Goal: Find specific page/section: Find specific page/section

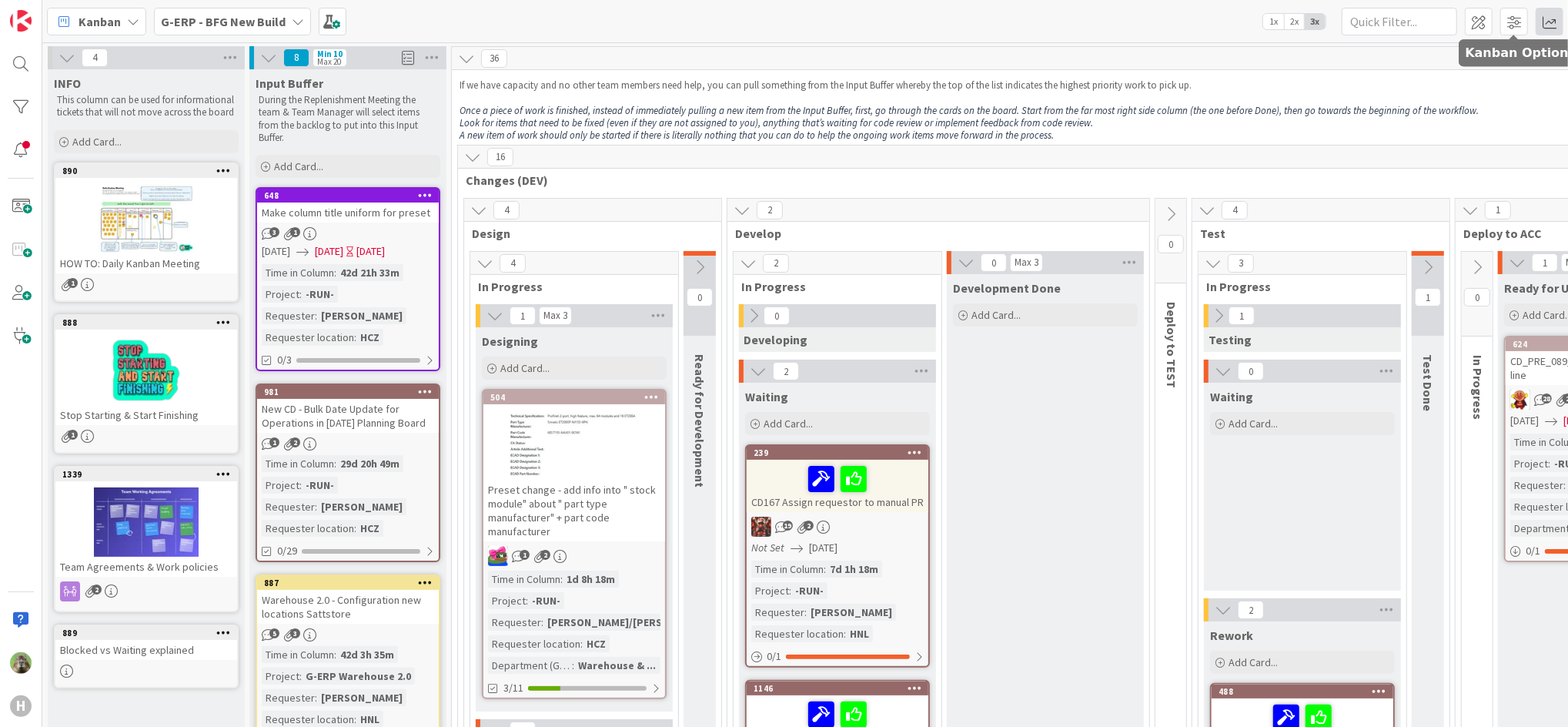
click at [1559, 30] on span at bounding box center [1549, 22] width 28 height 28
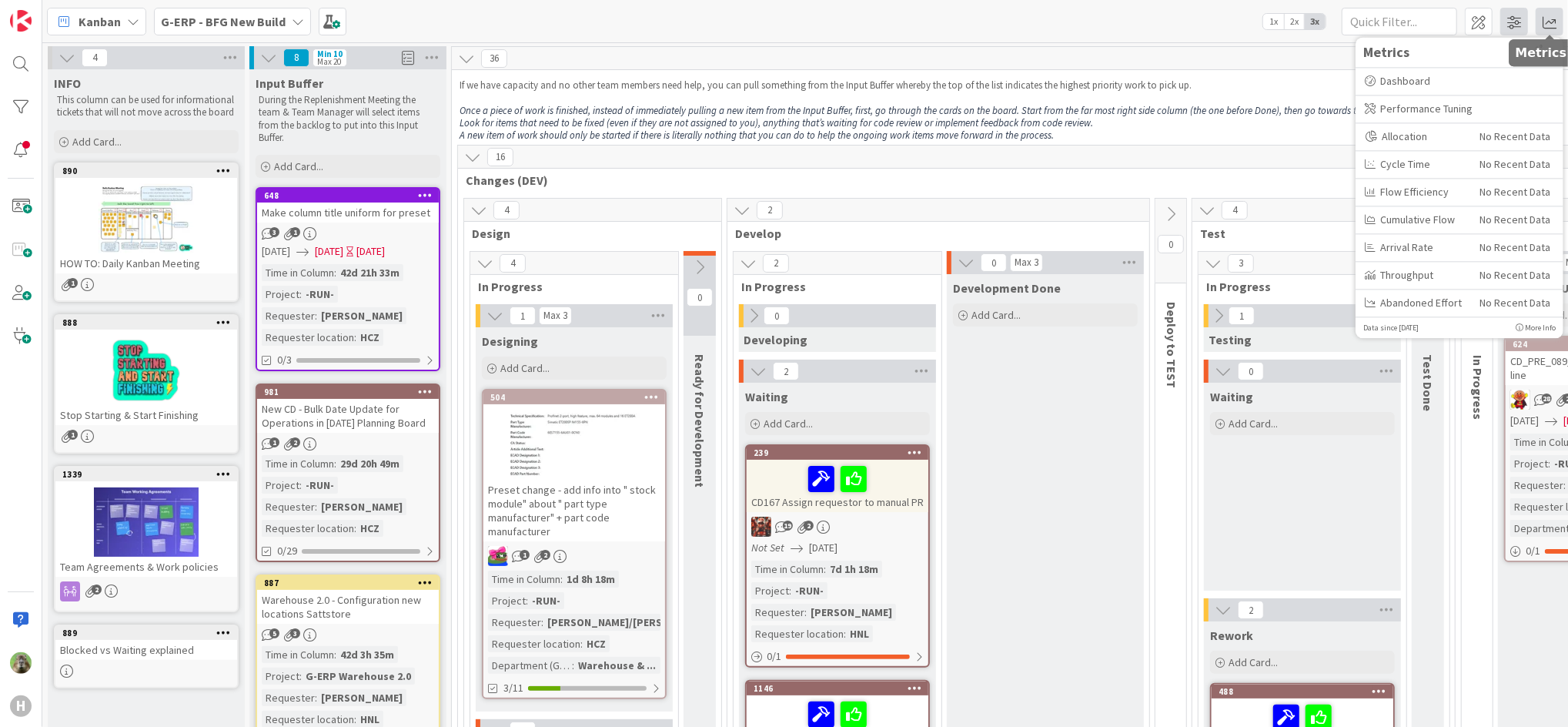
click at [1513, 31] on span at bounding box center [1514, 22] width 28 height 28
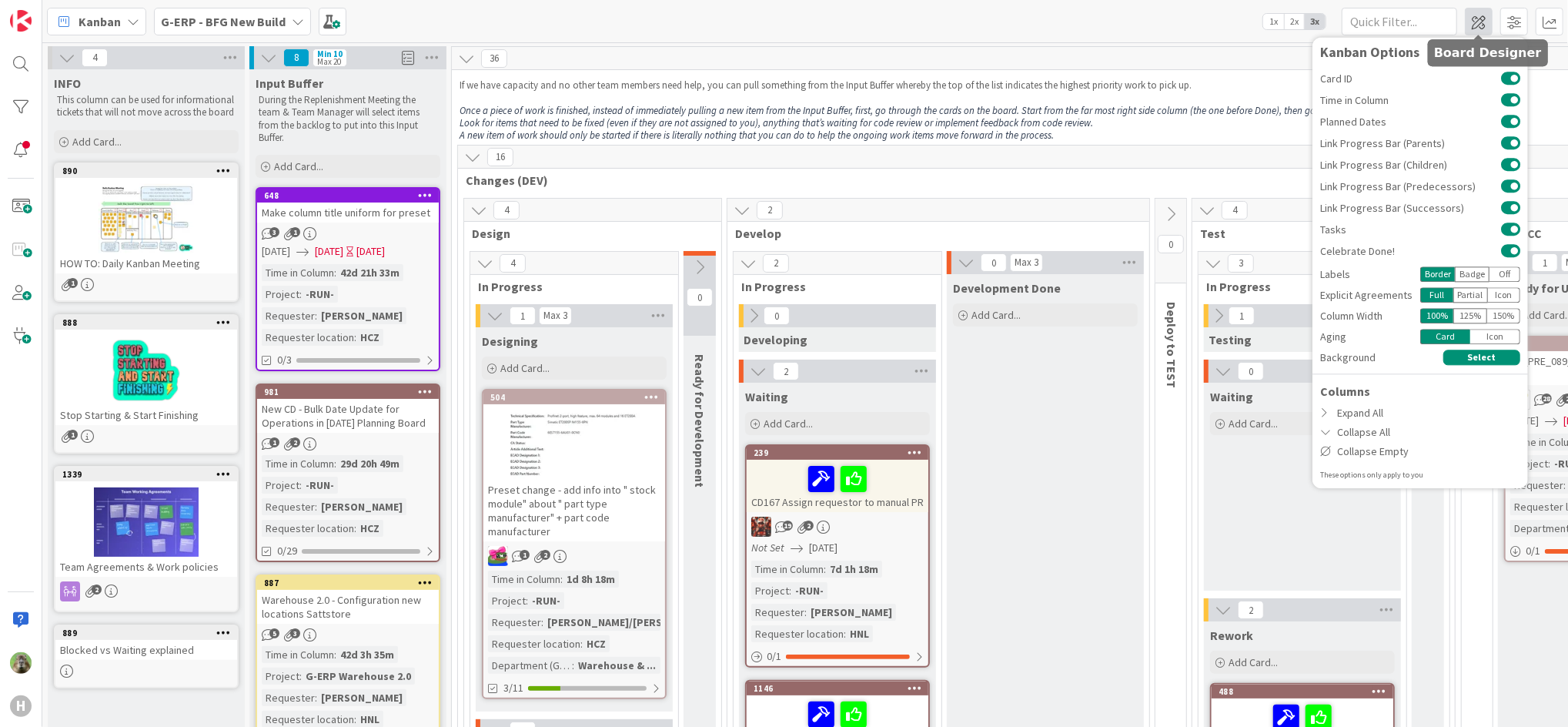
click at [1492, 28] on span at bounding box center [1478, 22] width 28 height 28
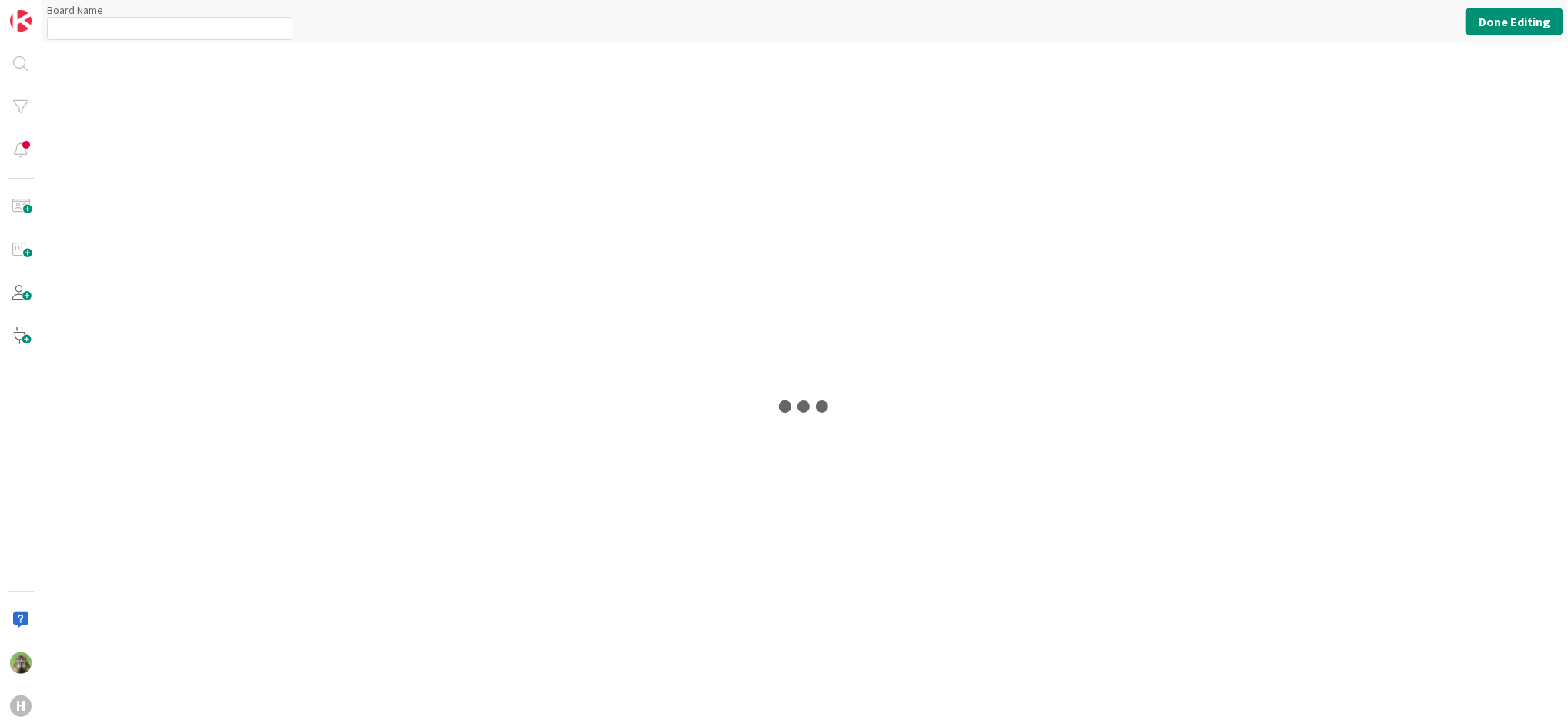
type input "G-ERP - BFG New Build"
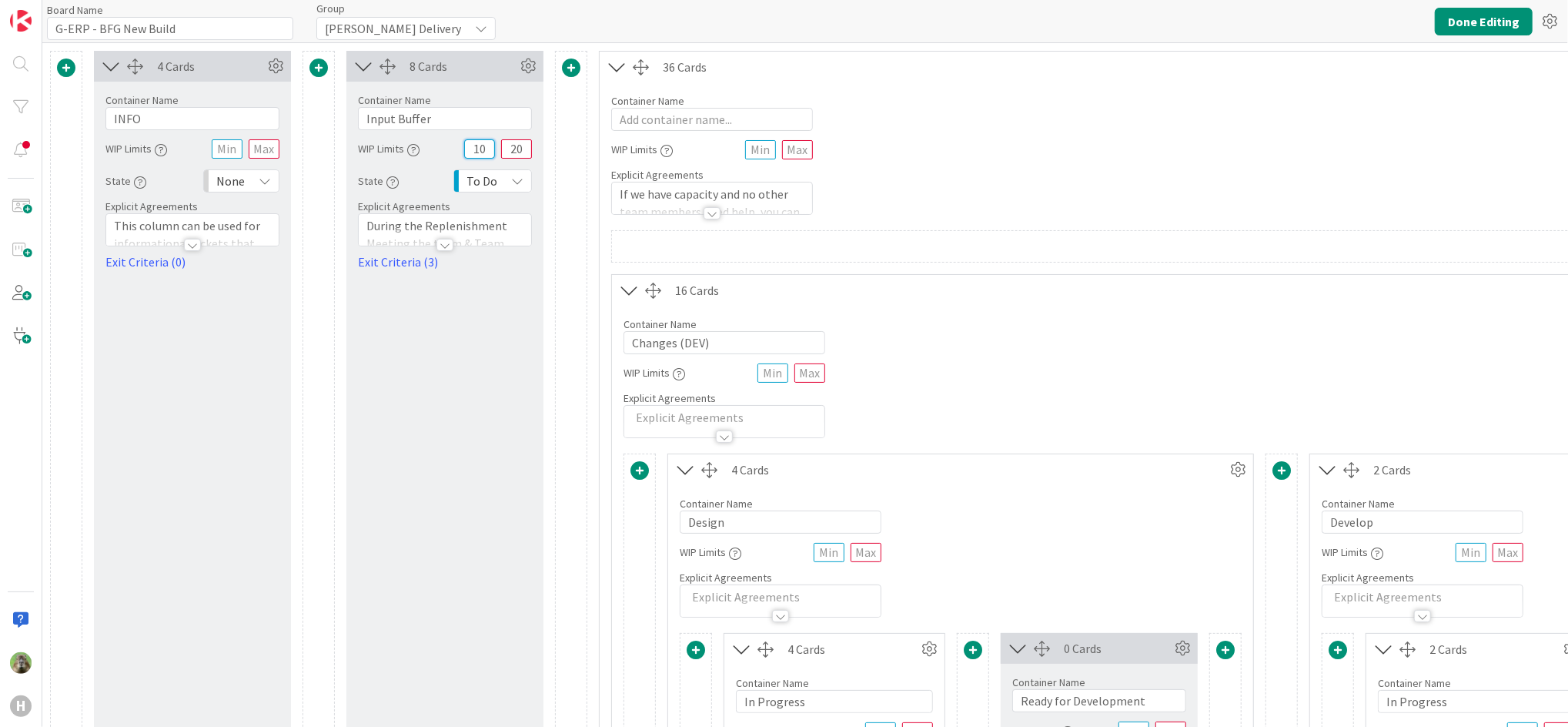
click at [476, 151] on input "10" at bounding box center [480, 148] width 31 height 19
type input "5"
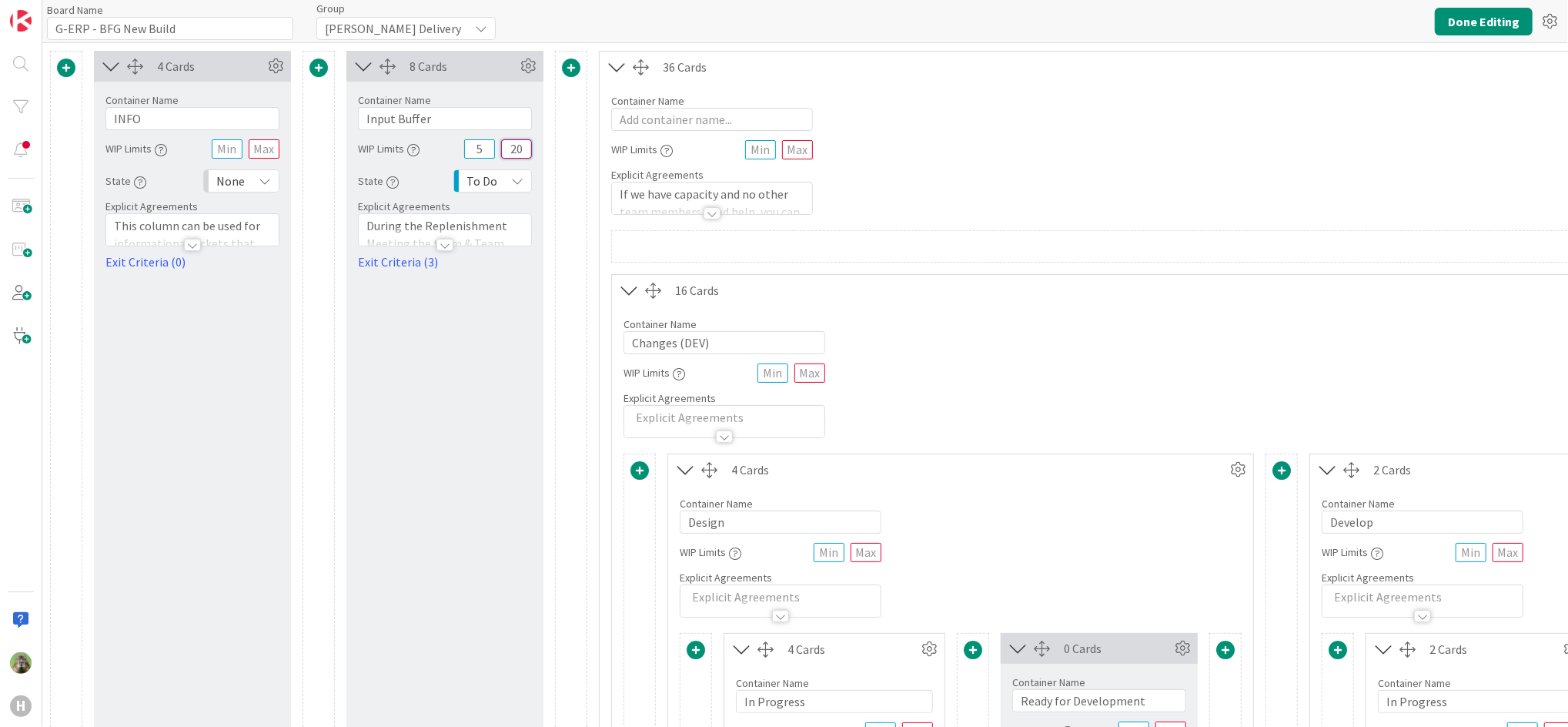
click at [518, 154] on input "20" at bounding box center [516, 148] width 31 height 19
type input "10"
click at [1507, 20] on button "Done Editing" at bounding box center [1484, 22] width 98 height 28
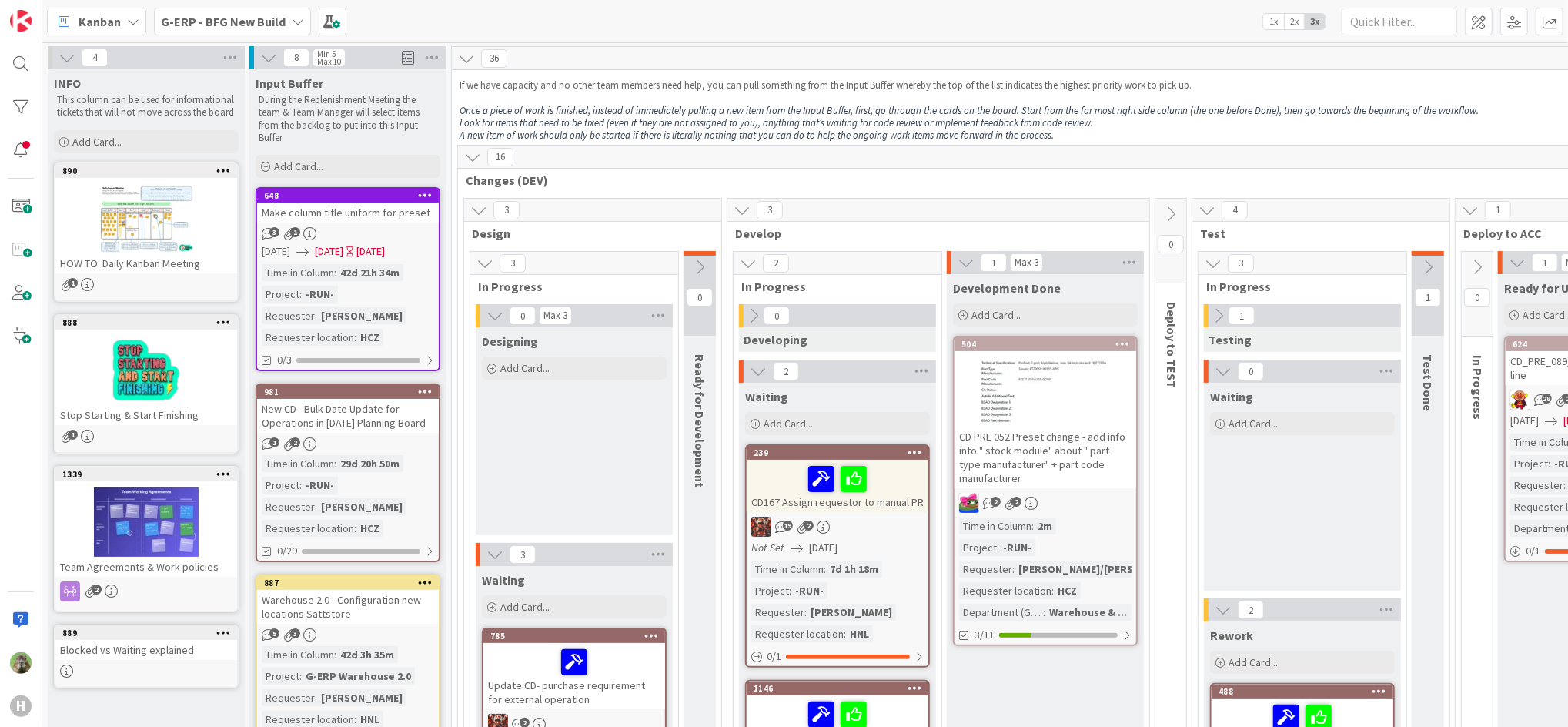
click at [282, 24] on div "G-ERP - BFG New Build" at bounding box center [232, 22] width 157 height 28
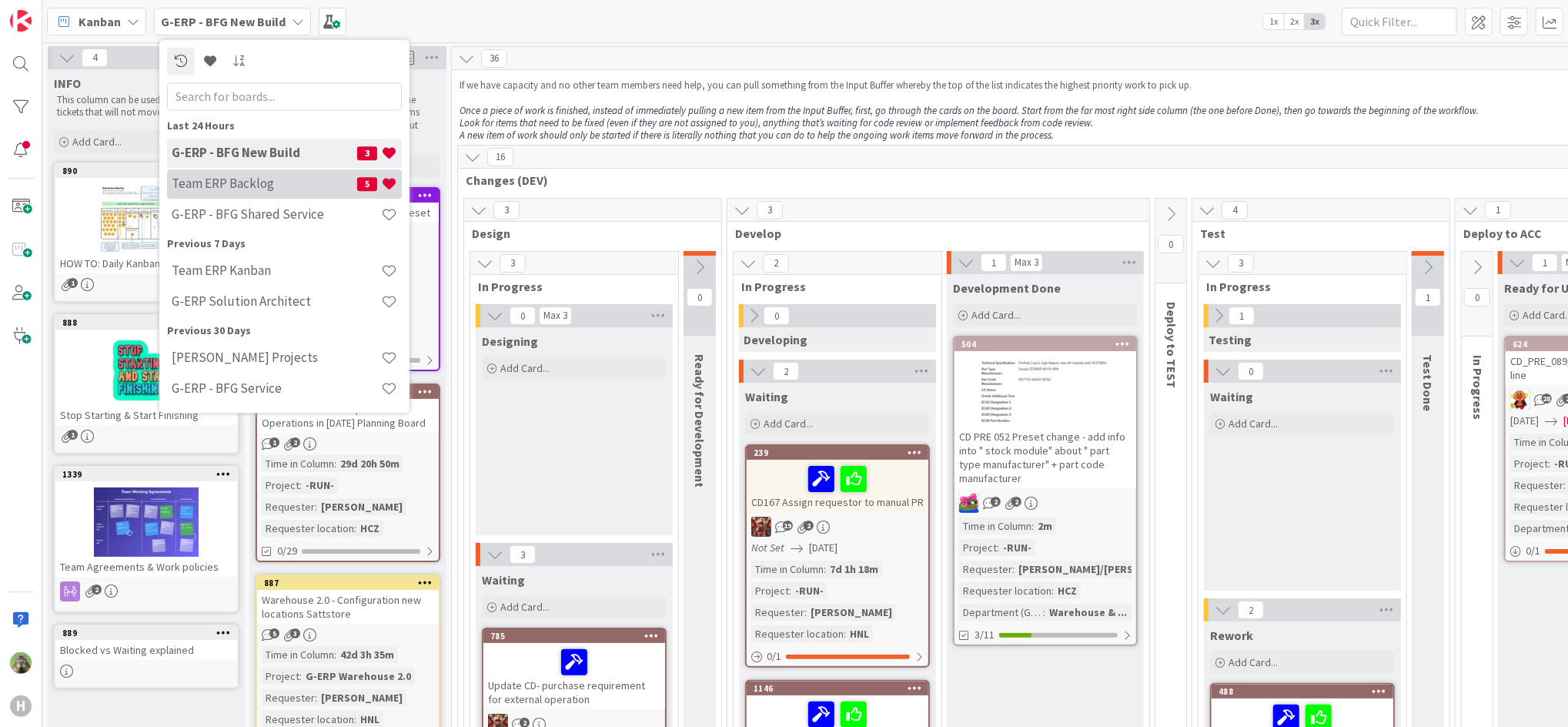
click at [276, 182] on h4 "Team ERP Backlog" at bounding box center [264, 184] width 186 height 15
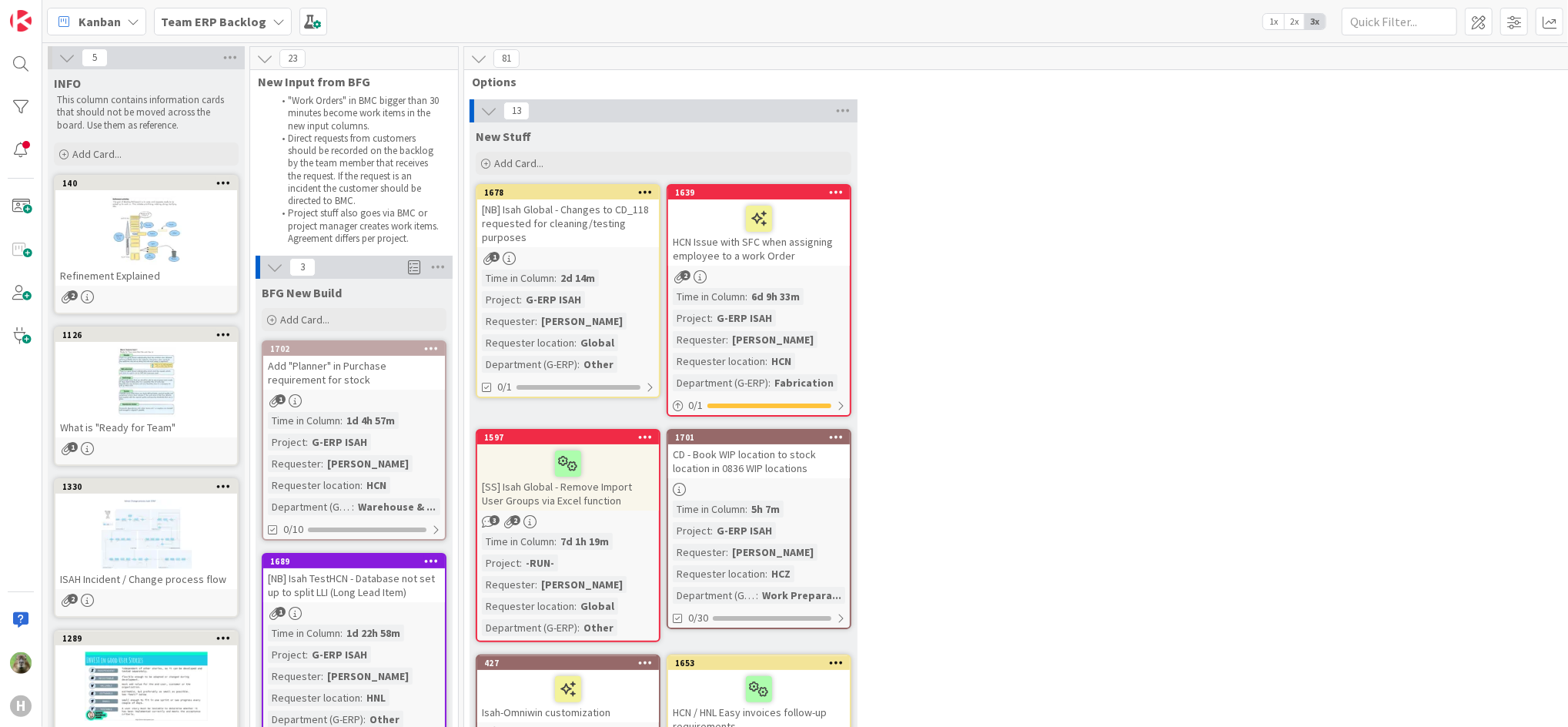
click at [785, 462] on div "CD - Book WIP location to stock location in 0836 WIP locations" at bounding box center [759, 461] width 182 height 33
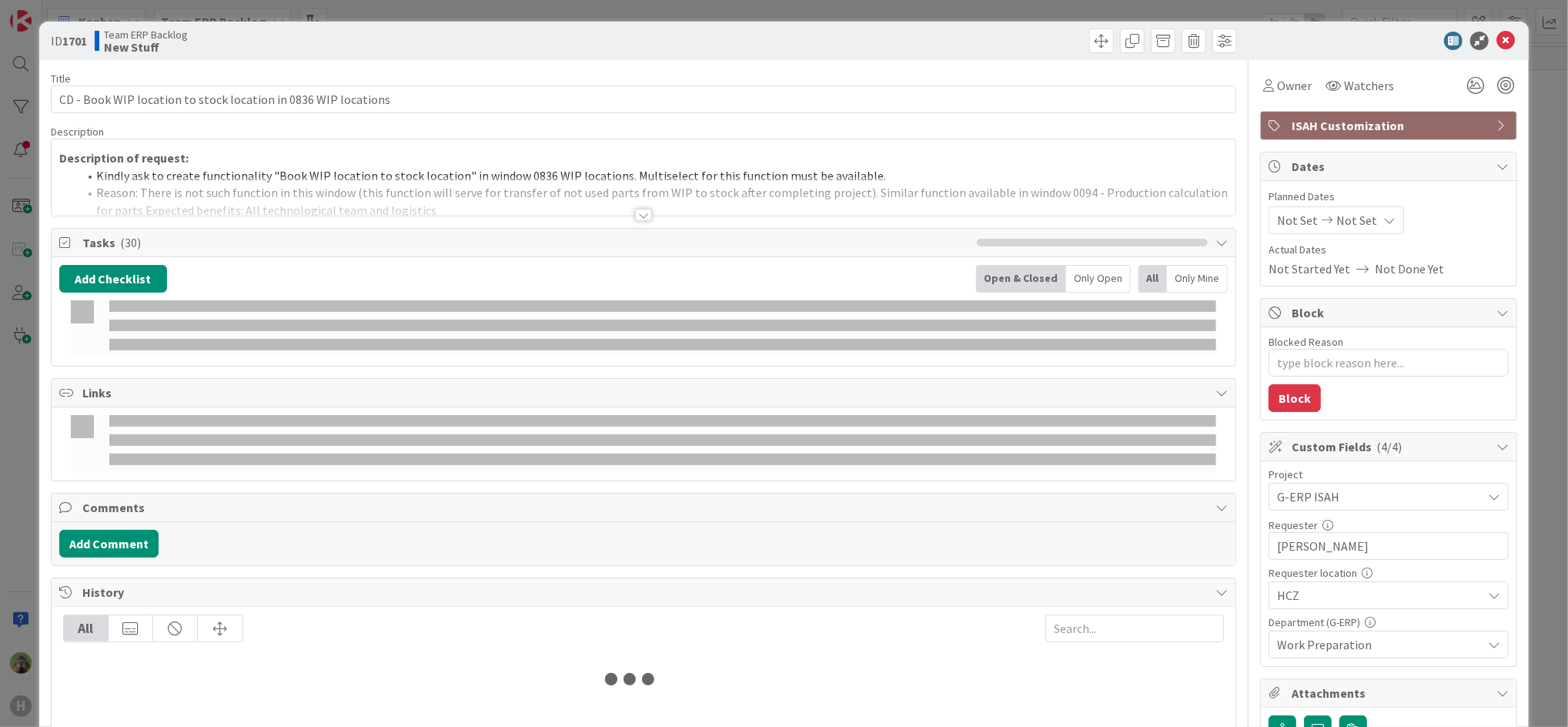
click at [1305, 503] on span "G-ERP ISAH" at bounding box center [1375, 496] width 197 height 22
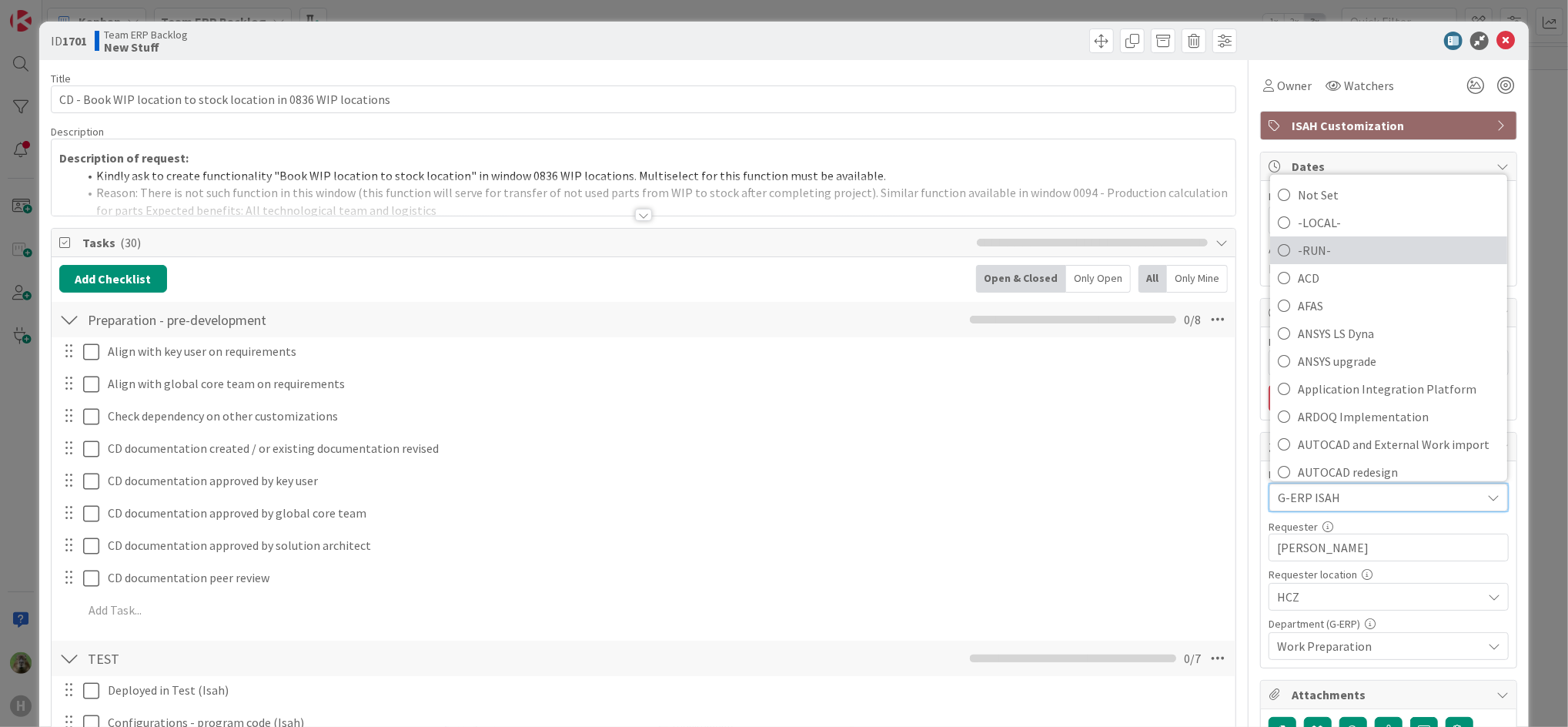
click at [1348, 247] on span "-RUN-" at bounding box center [1398, 251] width 202 height 24
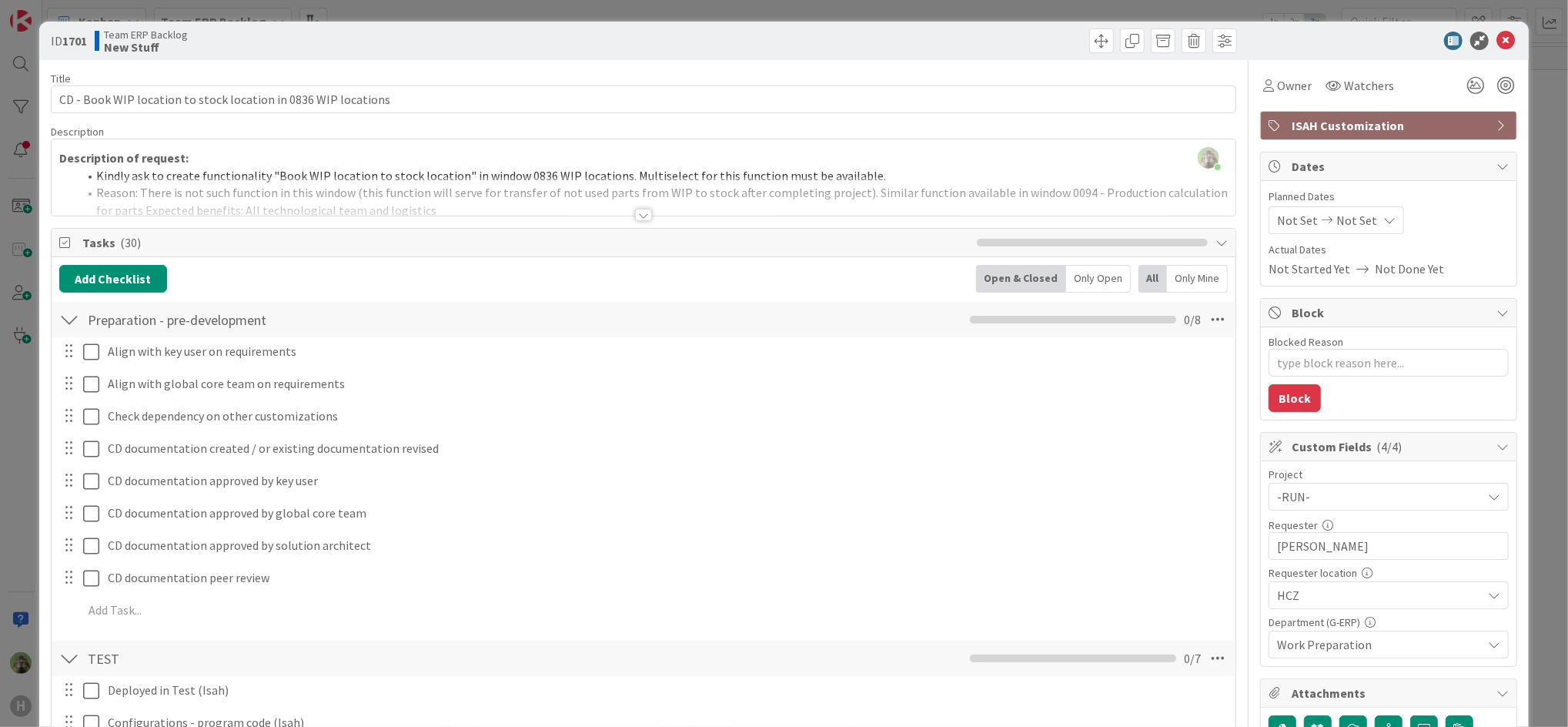
click at [24, 497] on div "ID 1701 Team ERP Backlog New Stuff Title 62 / 128 CD - Book WIP location to sto…" at bounding box center [784, 363] width 1568 height 727
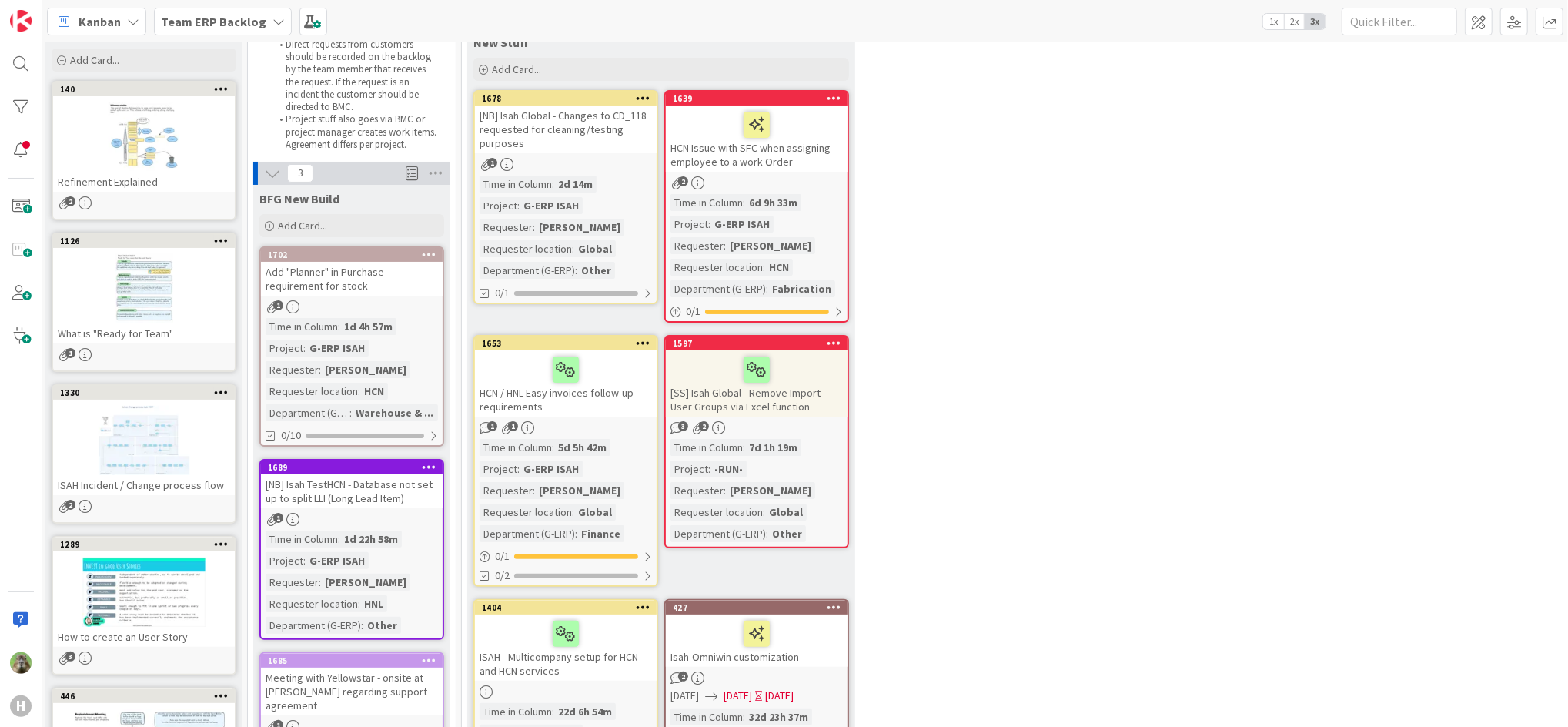
scroll to position [94, 1]
click at [398, 274] on div "Add "Planner" in Purchase requirement for stock" at bounding box center [353, 278] width 182 height 33
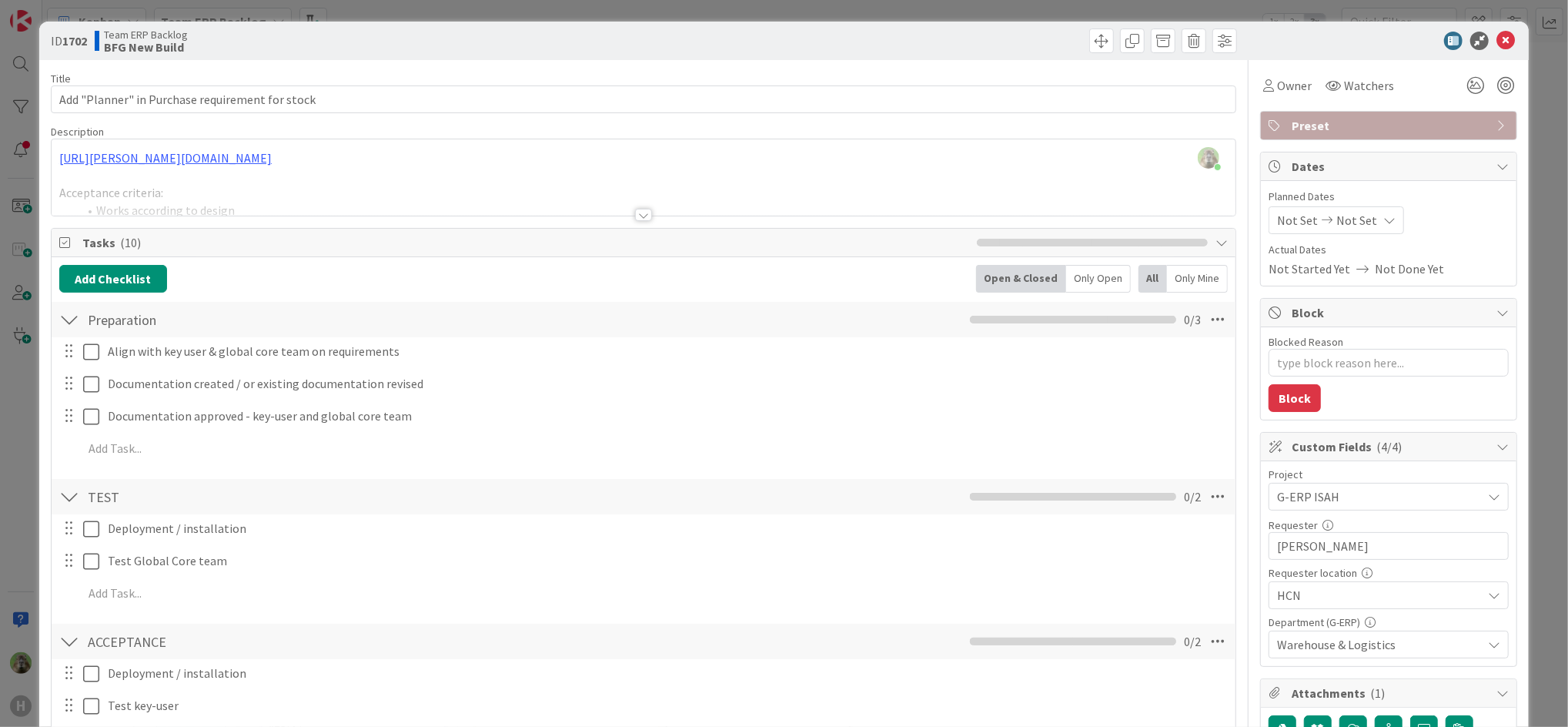
click at [635, 209] on div at bounding box center [643, 215] width 17 height 13
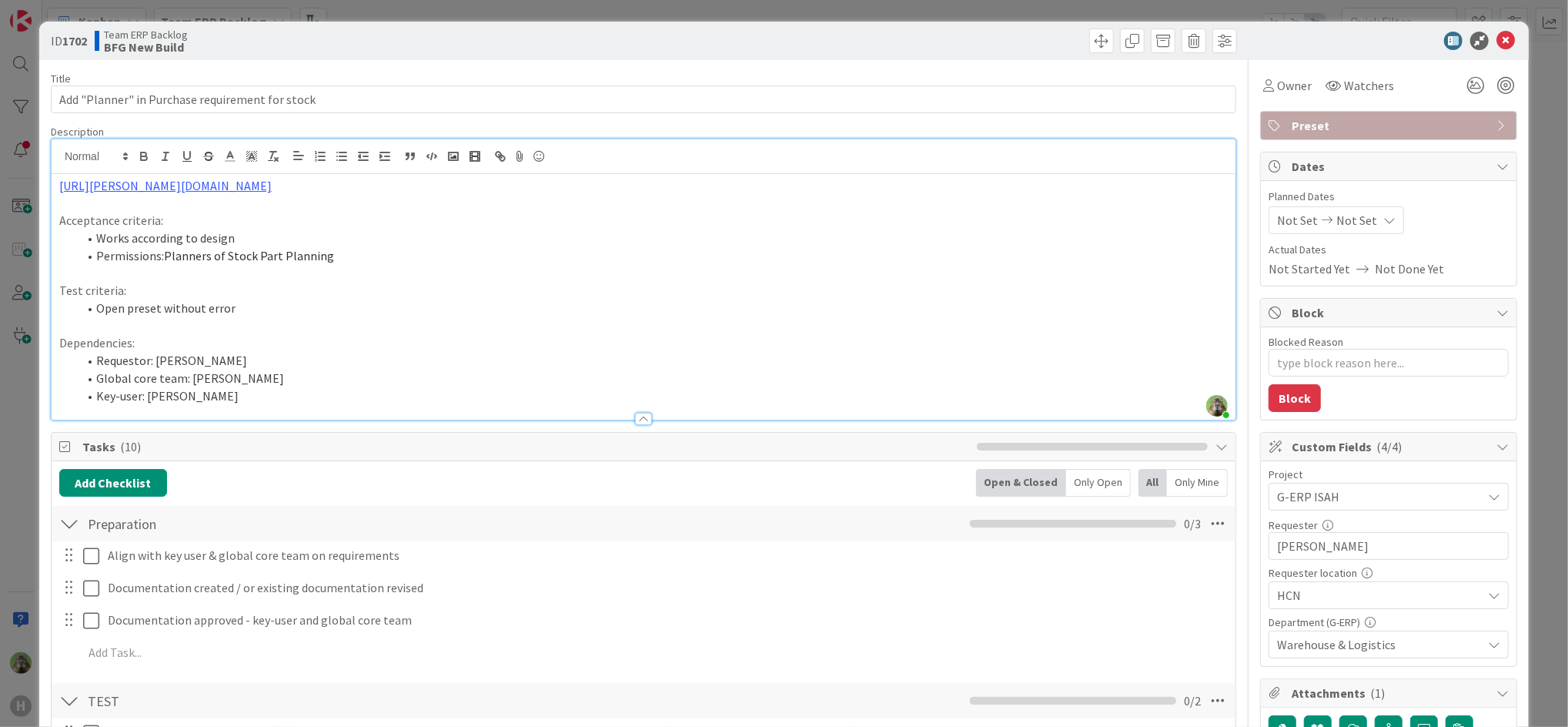
click at [6, 510] on div "ID 1702 Team ERP Backlog BFG New Build Title 47 / 128 Add "Planner" in Purchase…" at bounding box center [784, 363] width 1568 height 727
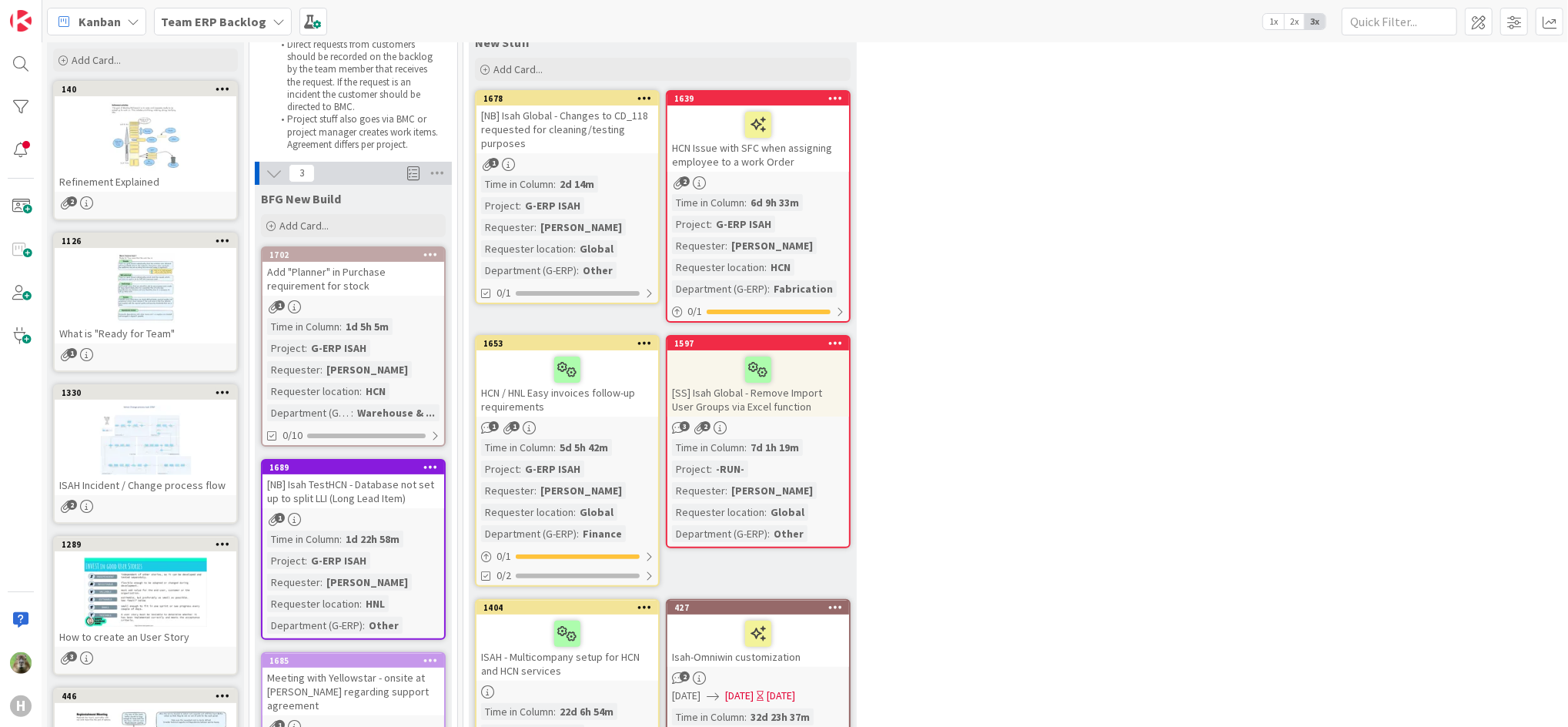
click at [387, 499] on div "[NB] Isah TestHCN - Database not set up to split LLI (Long Lead Item)" at bounding box center [353, 491] width 182 height 33
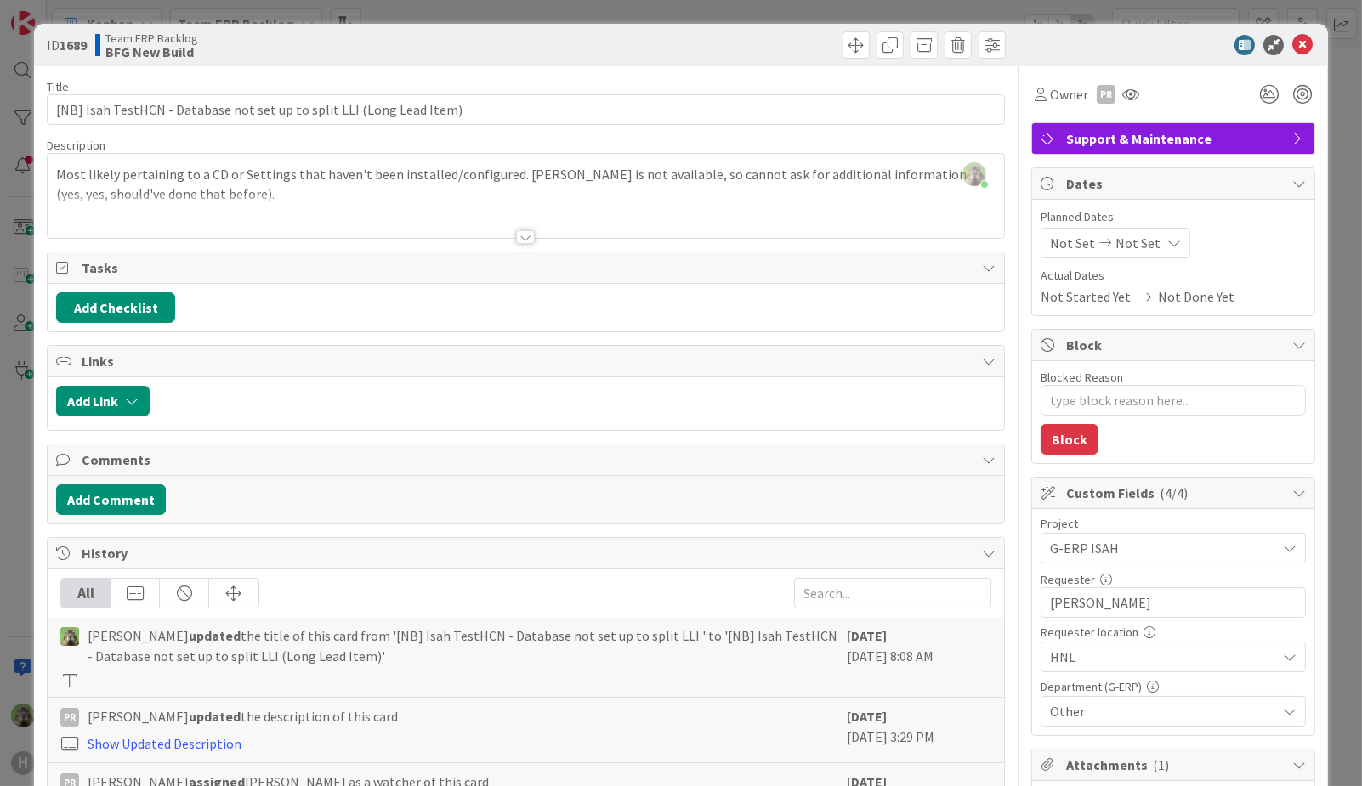
type textarea "x"
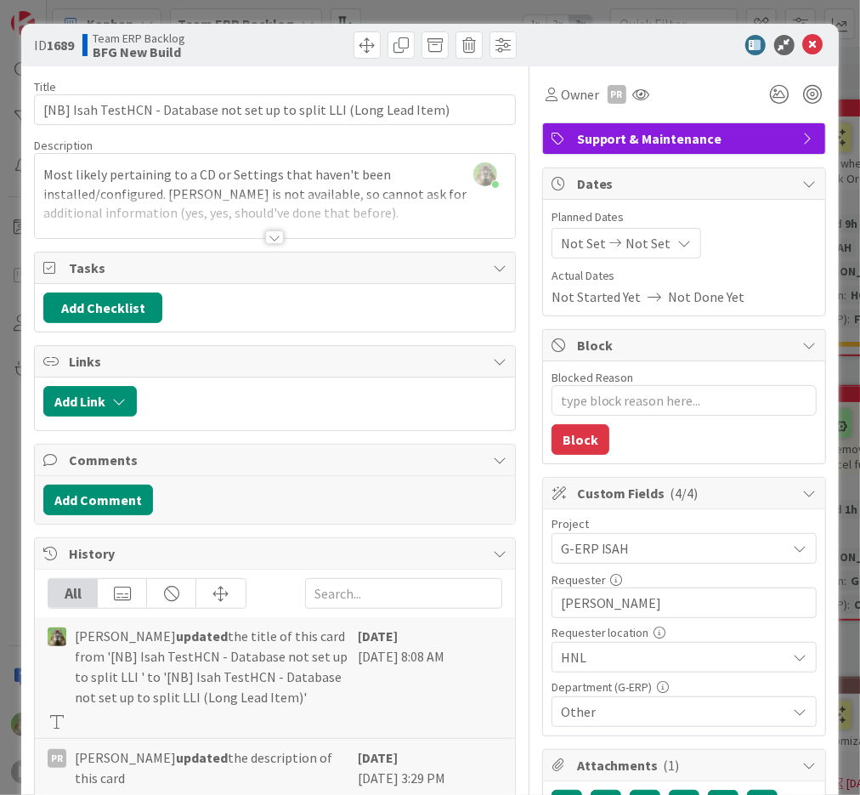
click at [16, 193] on div "ID 1689 Team ERP Backlog BFG New Build Title 69 / 128 [NB] Isah TestHCN - Datab…" at bounding box center [430, 397] width 860 height 795
click at [807, 39] on div at bounding box center [675, 45] width 301 height 20
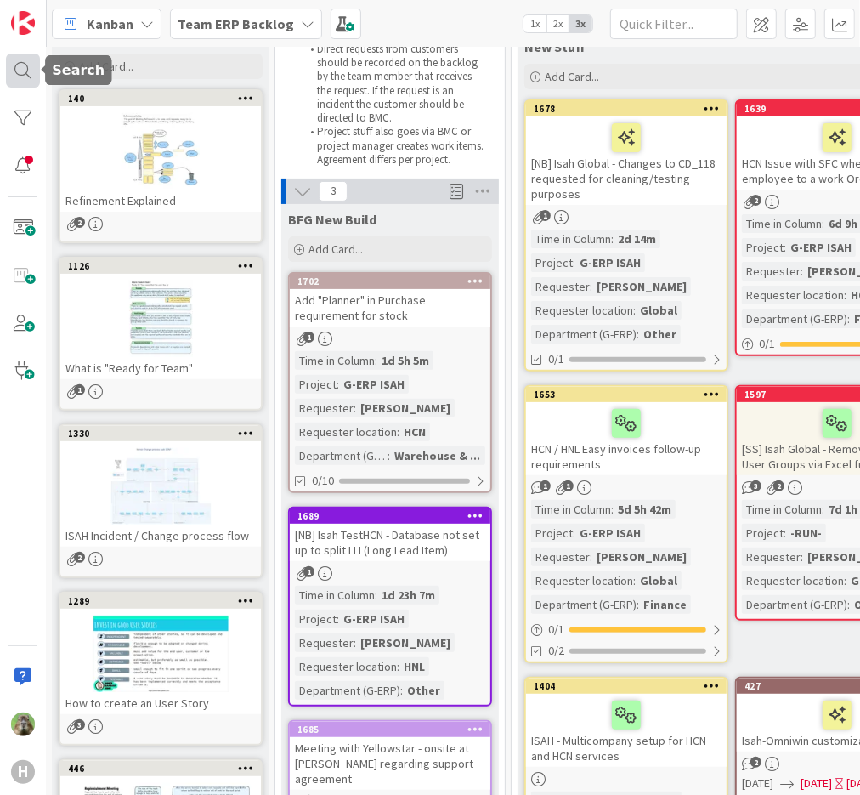
click at [30, 65] on div at bounding box center [23, 71] width 34 height 34
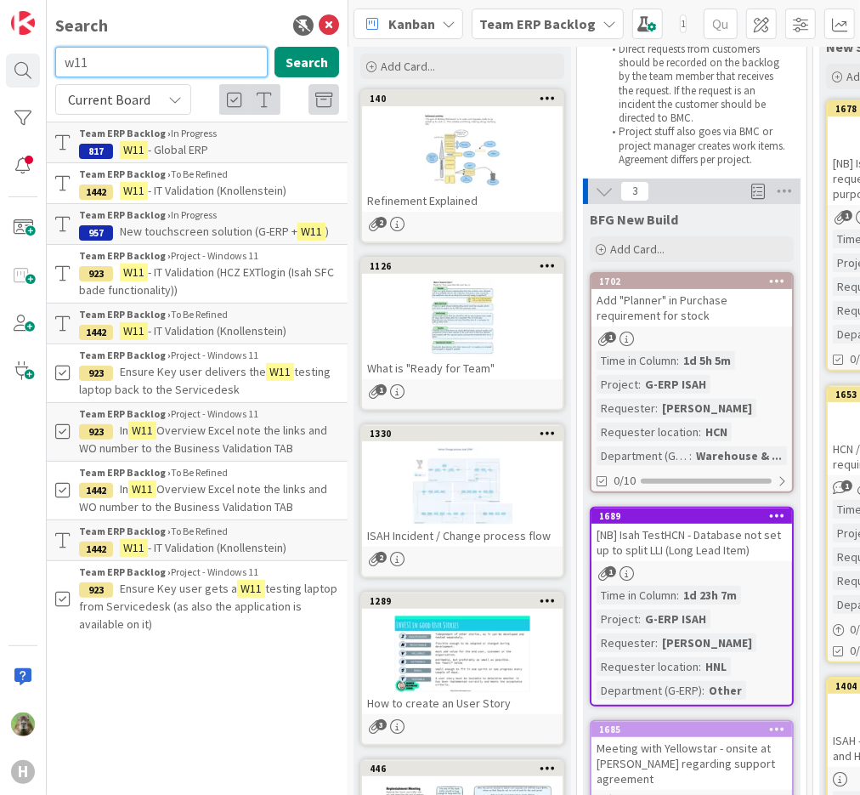
click at [173, 58] on input "w11" at bounding box center [161, 62] width 213 height 31
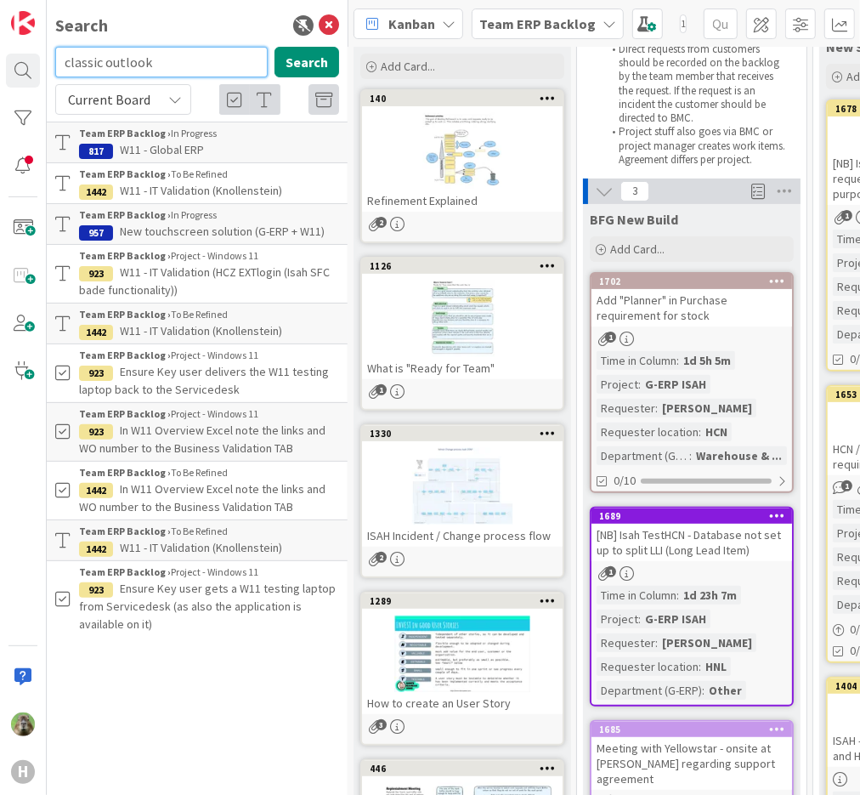
type input "classic outlook"
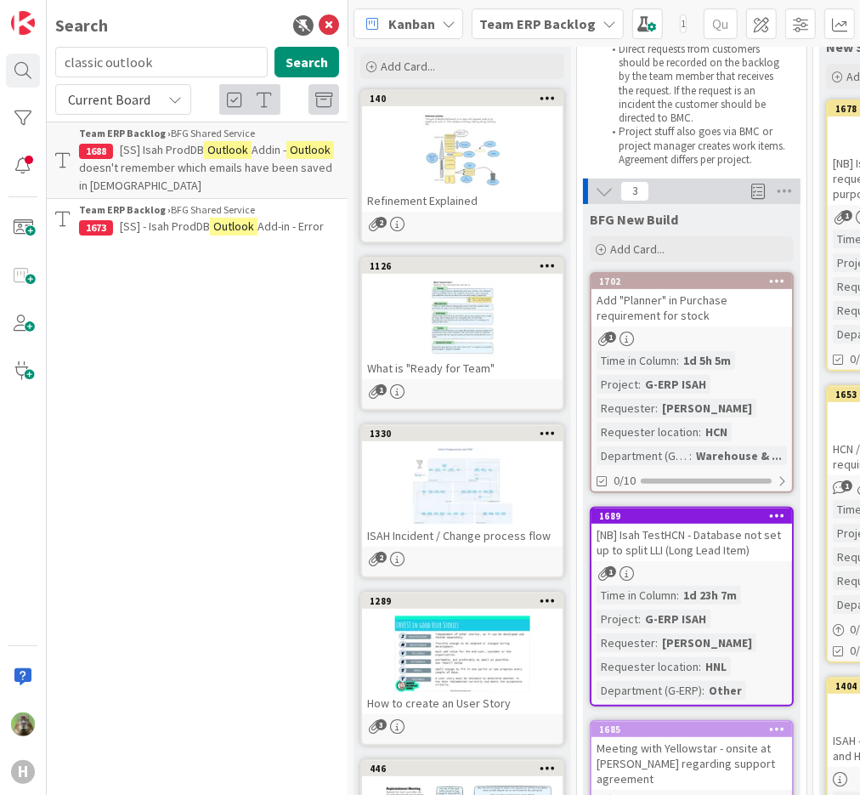
click at [173, 109] on div "Current Board" at bounding box center [123, 99] width 136 height 31
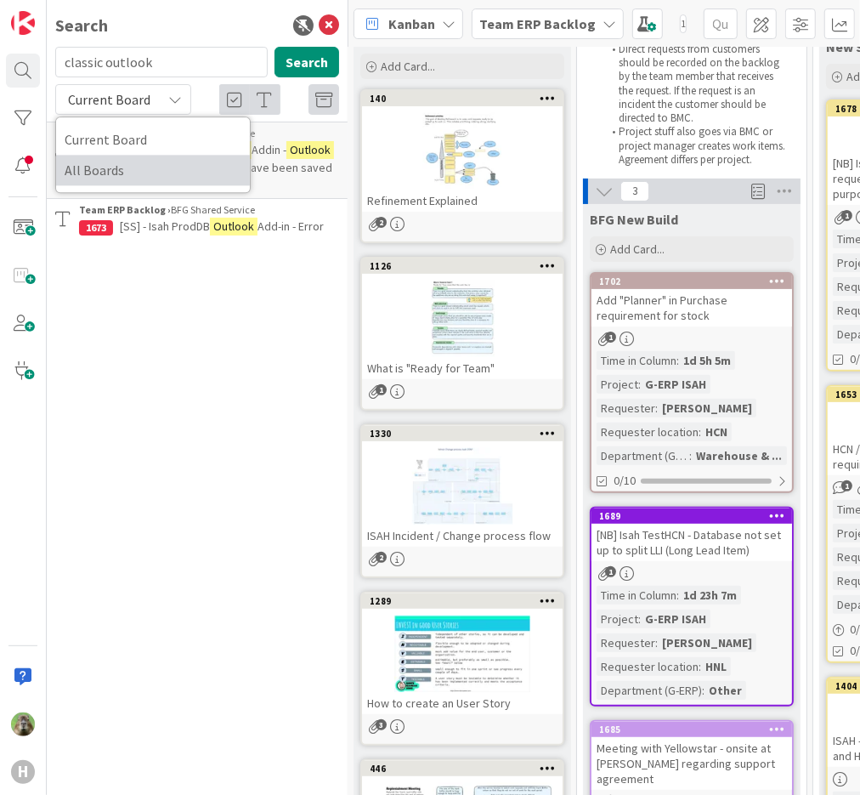
click at [154, 168] on span "All Boards" at bounding box center [153, 170] width 177 height 26
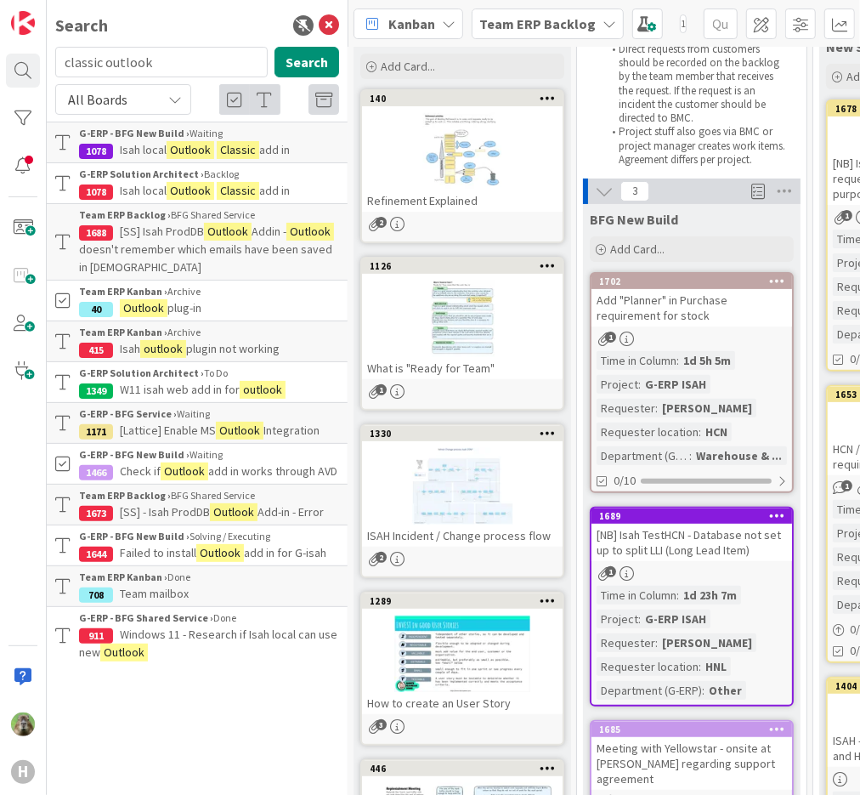
click at [232, 142] on mark "Classic" at bounding box center [238, 150] width 43 height 18
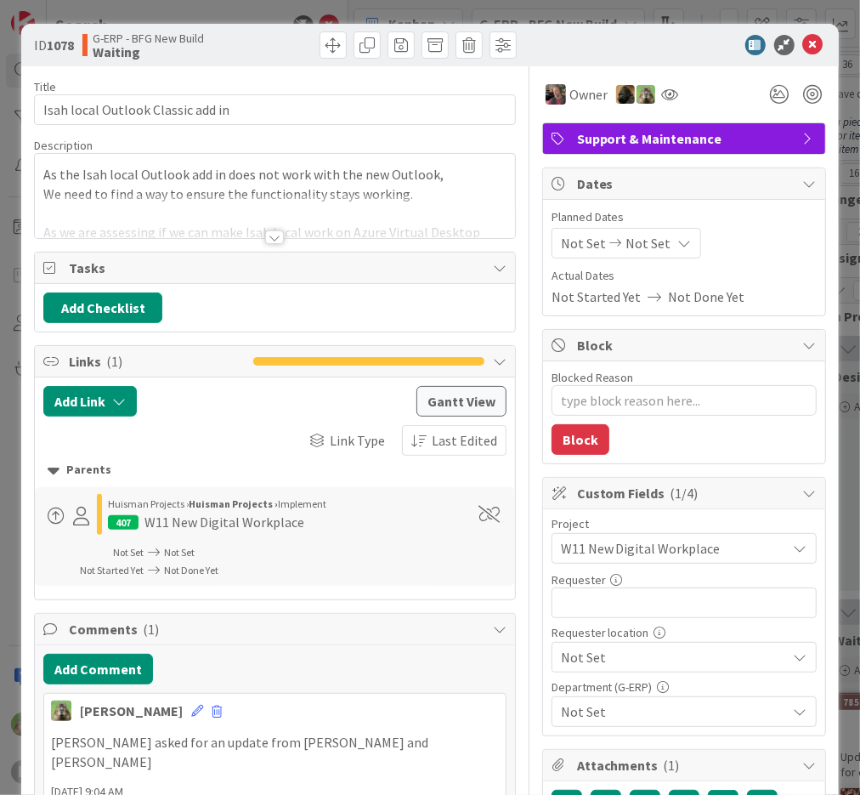
type textarea "x"
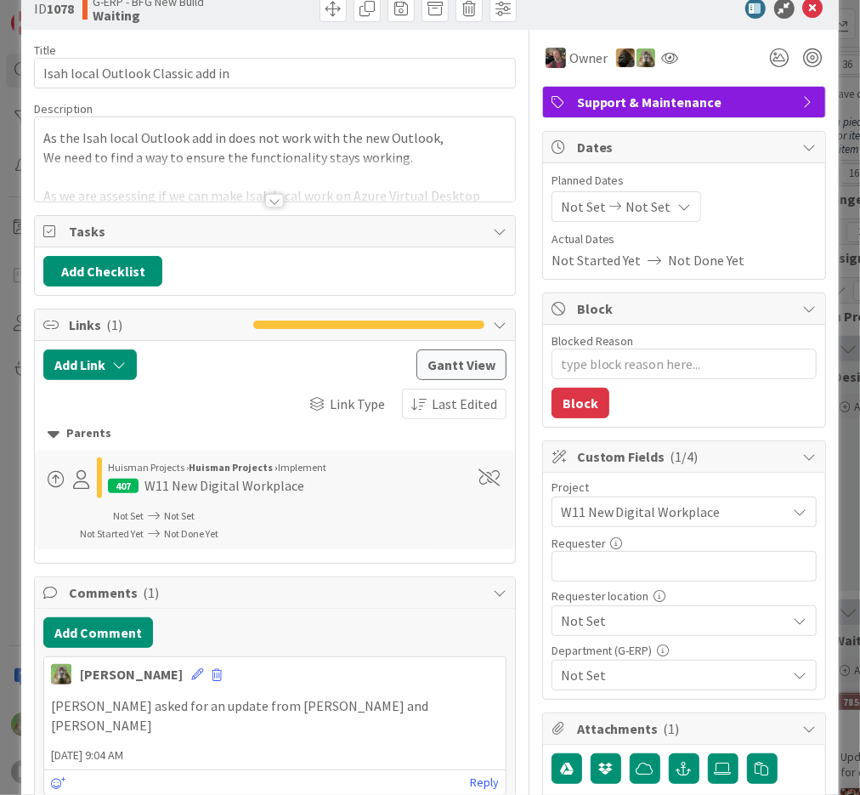
scroll to position [36, 0]
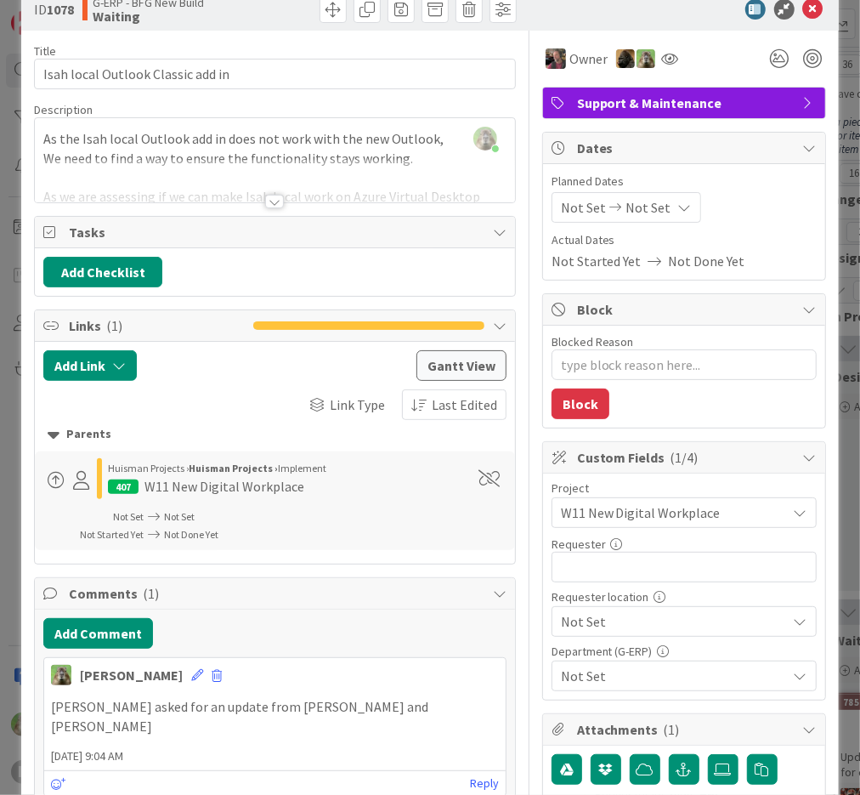
click at [315, 166] on div at bounding box center [274, 180] width 479 height 43
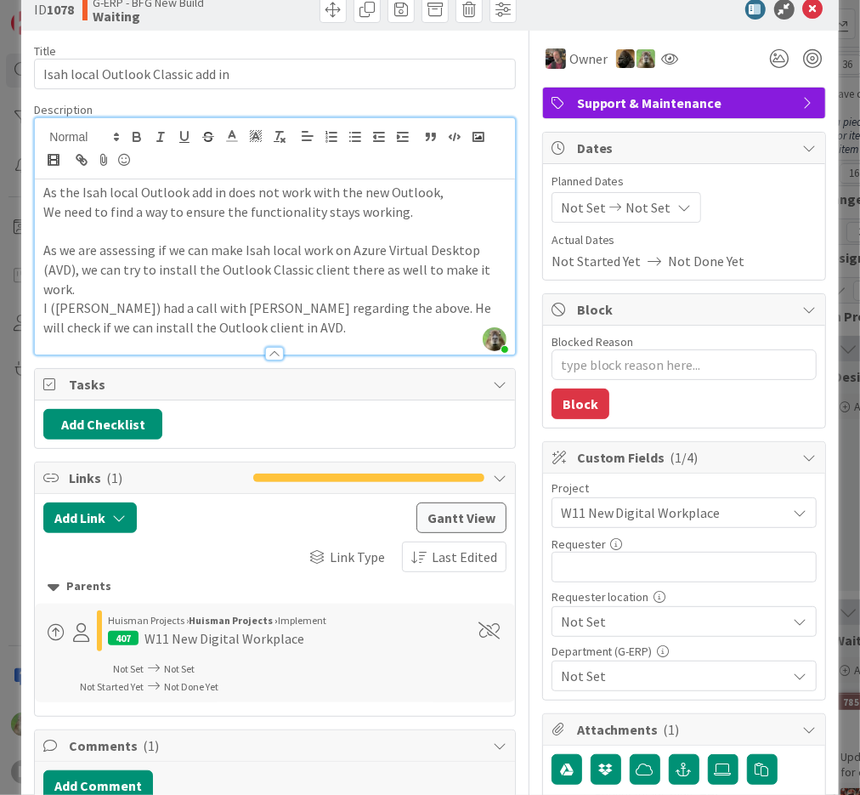
click at [290, 241] on p "As we are assessing if we can make Isah local work on Azure Virtual Desktop (AV…" at bounding box center [274, 270] width 462 height 58
click at [10, 394] on div "ID 1078 G-ERP - BFG New Build Waiting Title 33 / 128 Isah local Outlook Classic…" at bounding box center [430, 397] width 860 height 795
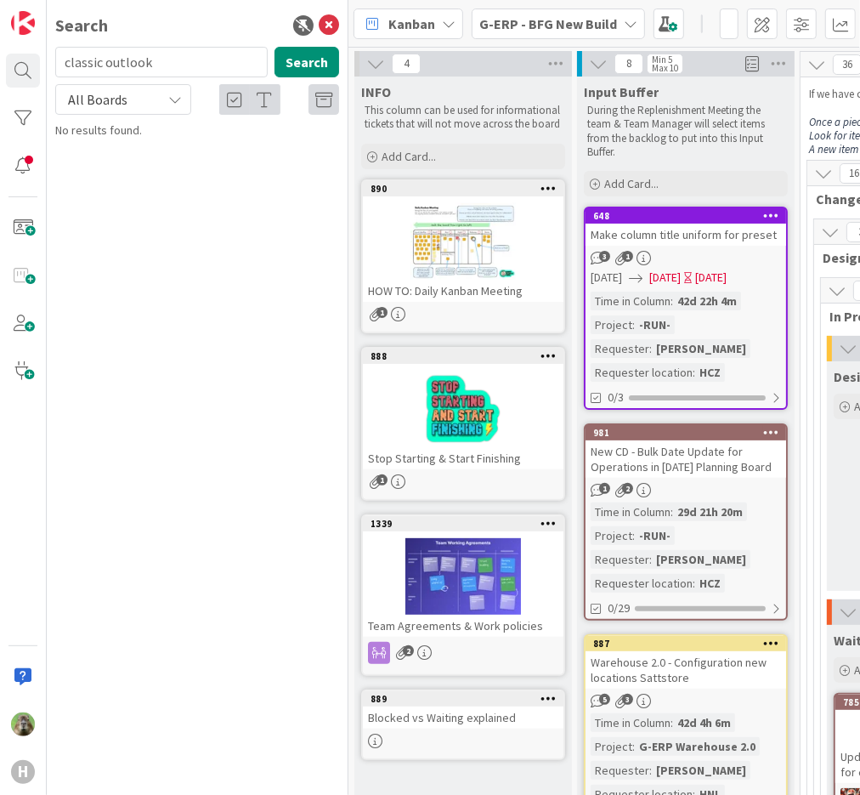
click at [134, 78] on div "classic outlook Search" at bounding box center [197, 65] width 304 height 37
click at [152, 68] on input "classic outlook" at bounding box center [161, 62] width 213 height 31
type input "c"
type input "1078"
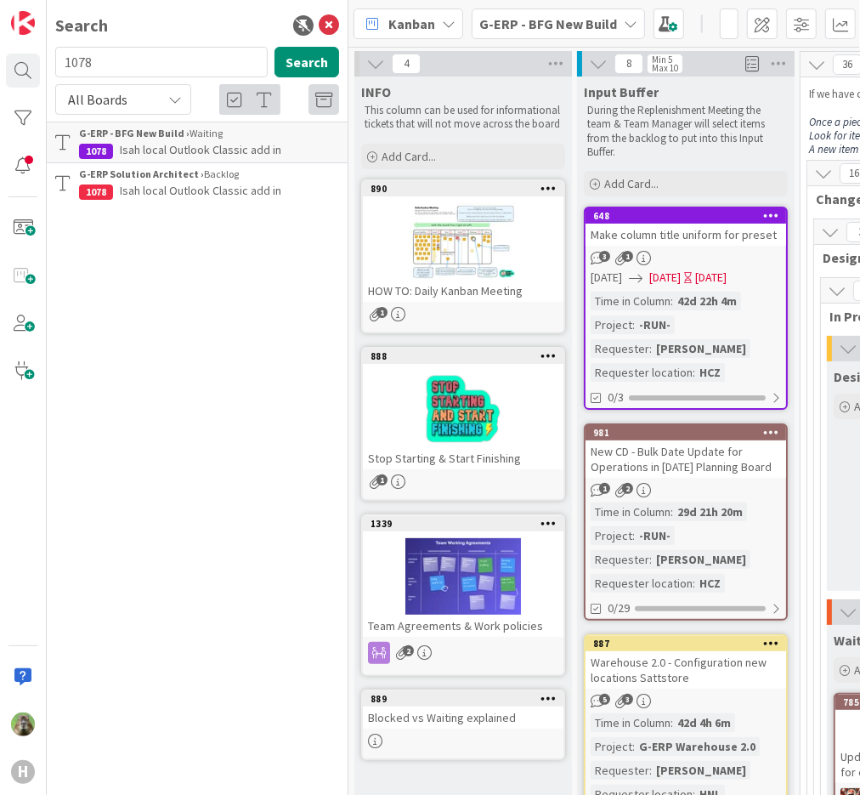
click at [239, 245] on div "Search 1078 Search All Boards Current Board All Boards G-ERP - BFG New Build › …" at bounding box center [198, 397] width 302 height 795
click at [197, 61] on input "1078" at bounding box center [161, 62] width 213 height 31
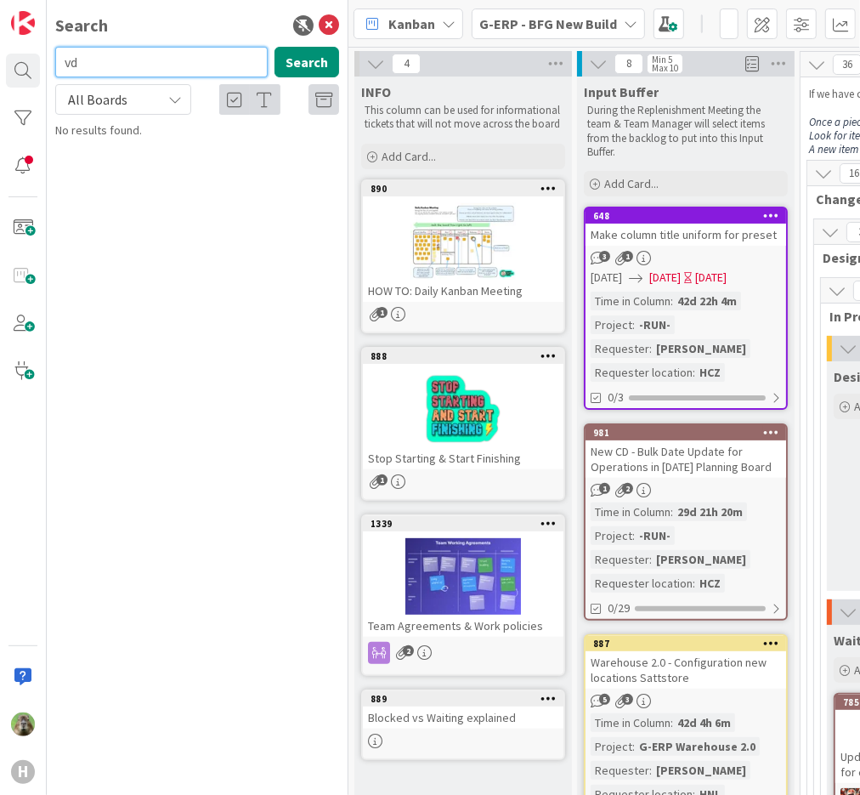
click at [197, 61] on input "vd" at bounding box center [161, 62] width 213 height 31
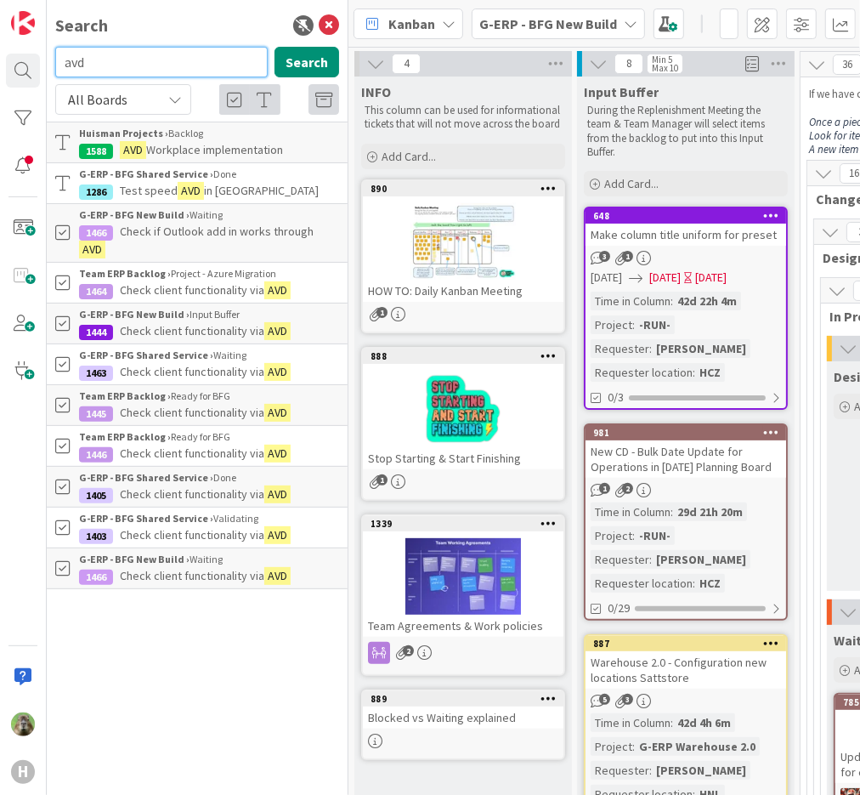
click at [197, 61] on input "avd" at bounding box center [161, 62] width 213 height 31
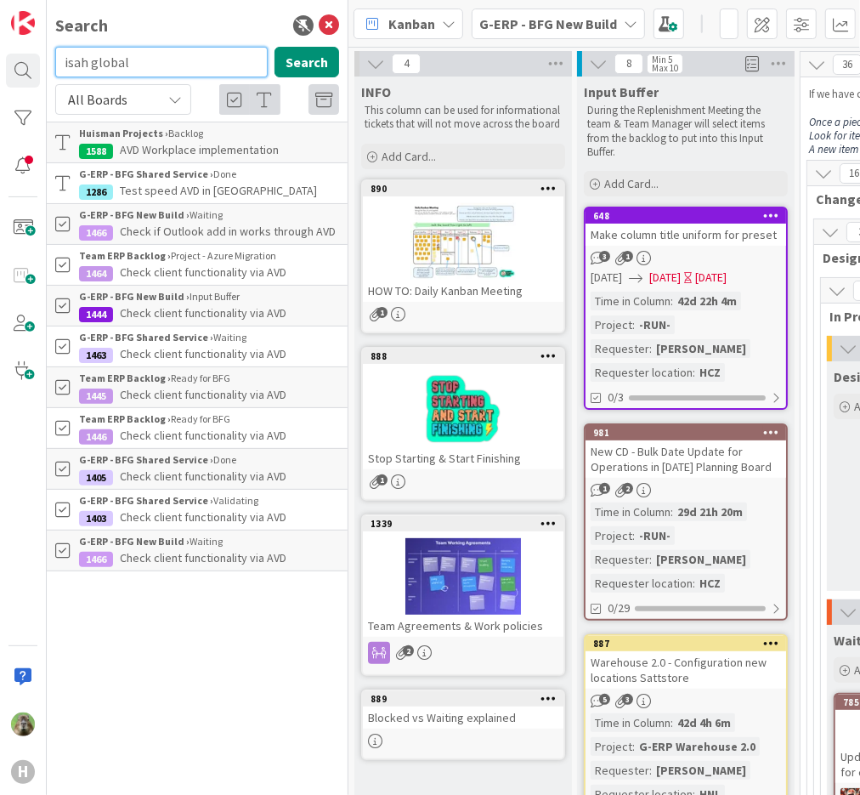
type input "isah global"
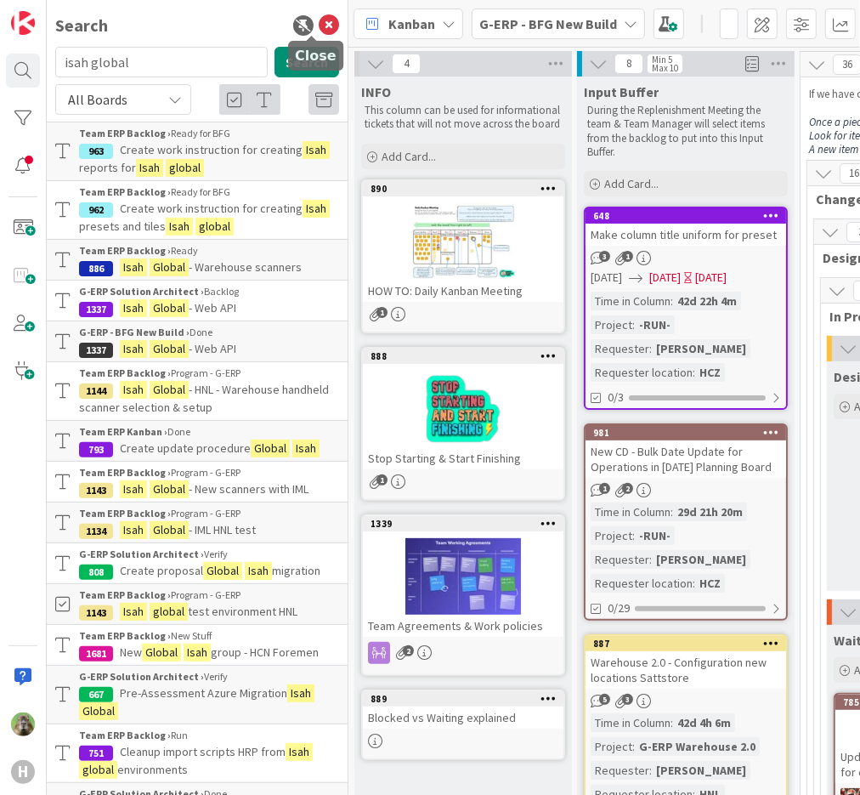
click at [319, 27] on icon at bounding box center [329, 25] width 20 height 20
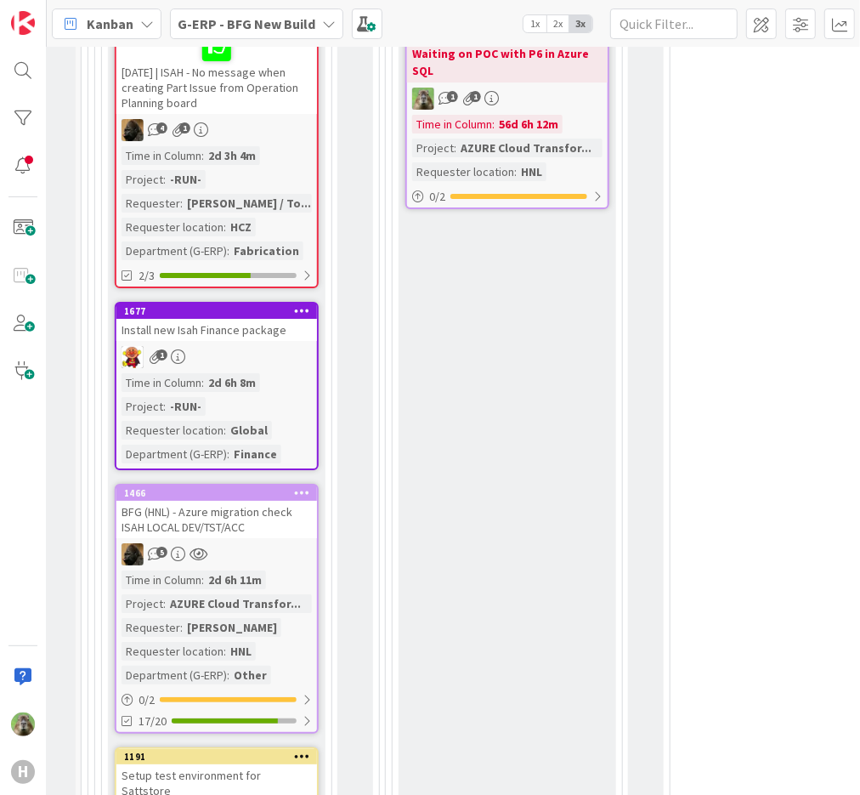
scroll to position [3215, 417]
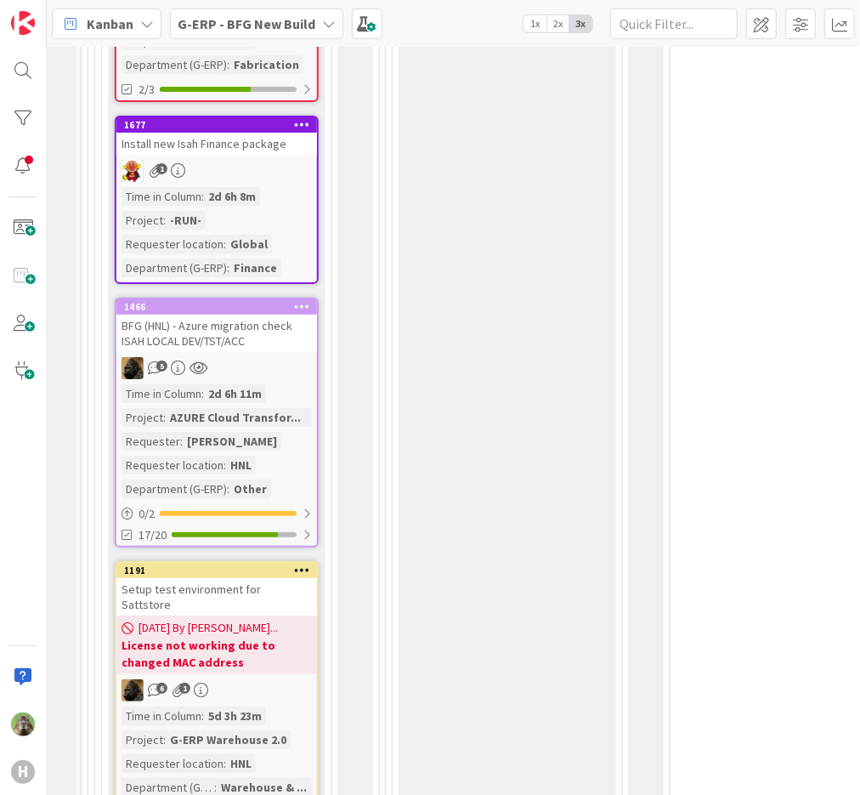
click at [372, 197] on div "0 Ready for validation" at bounding box center [356, 354] width 36 height 3335
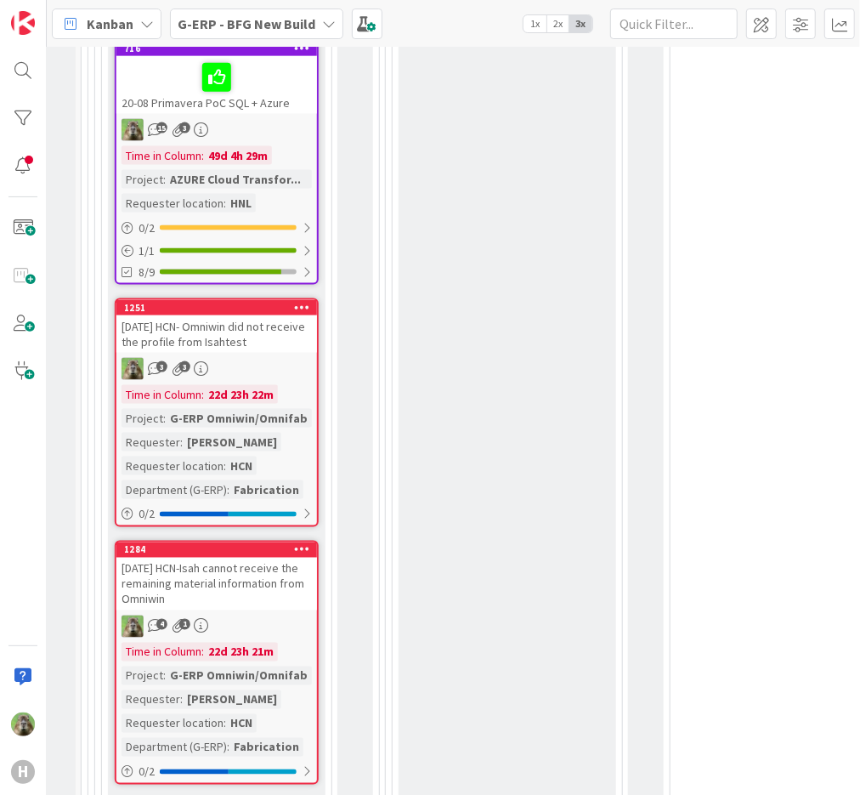
scroll to position [4495, 417]
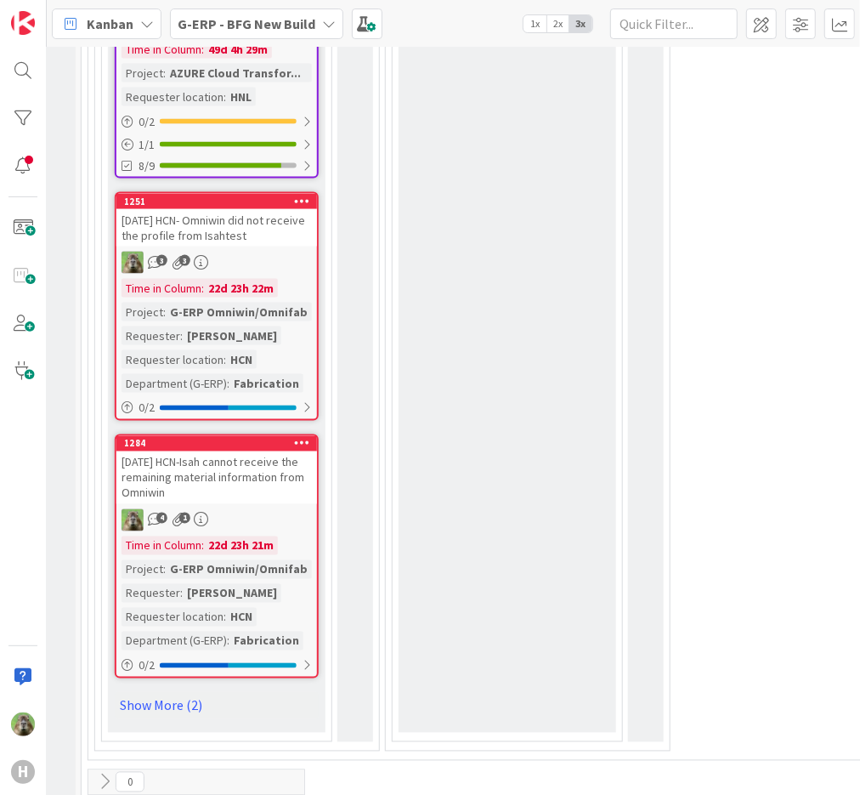
click at [31, 176] on div at bounding box center [23, 166] width 34 height 34
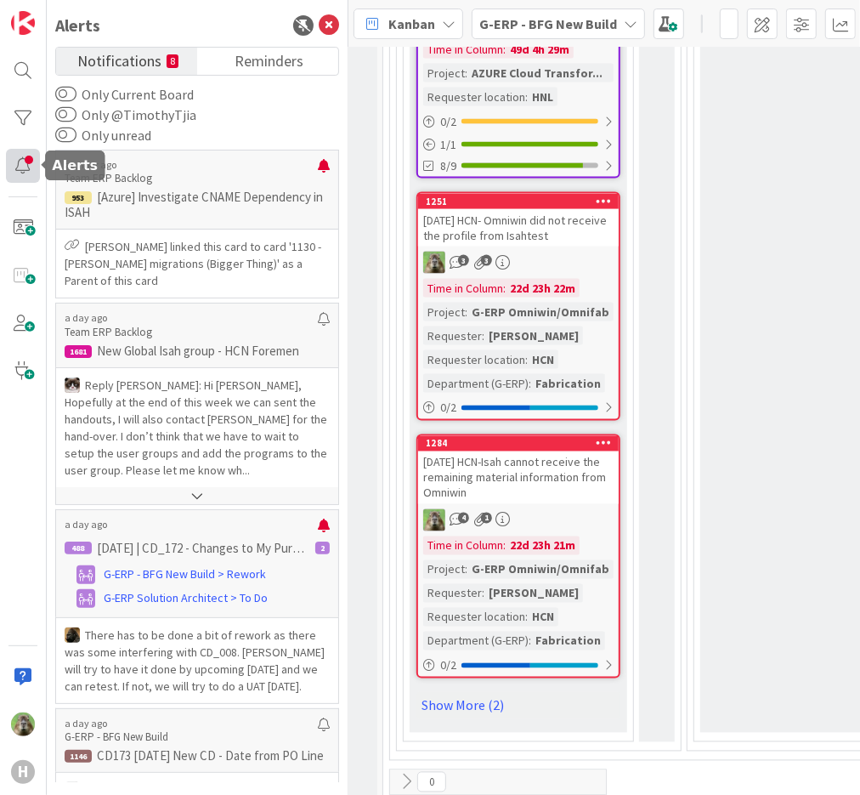
click at [31, 176] on div at bounding box center [23, 166] width 34 height 34
click at [330, 26] on icon at bounding box center [329, 25] width 20 height 20
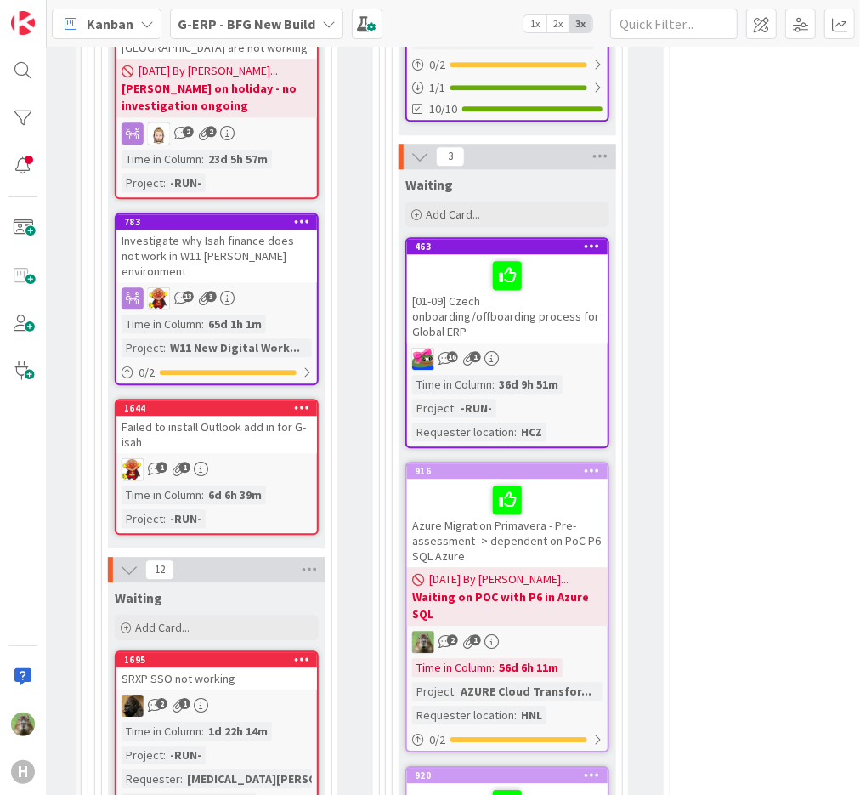
scroll to position [2181, 417]
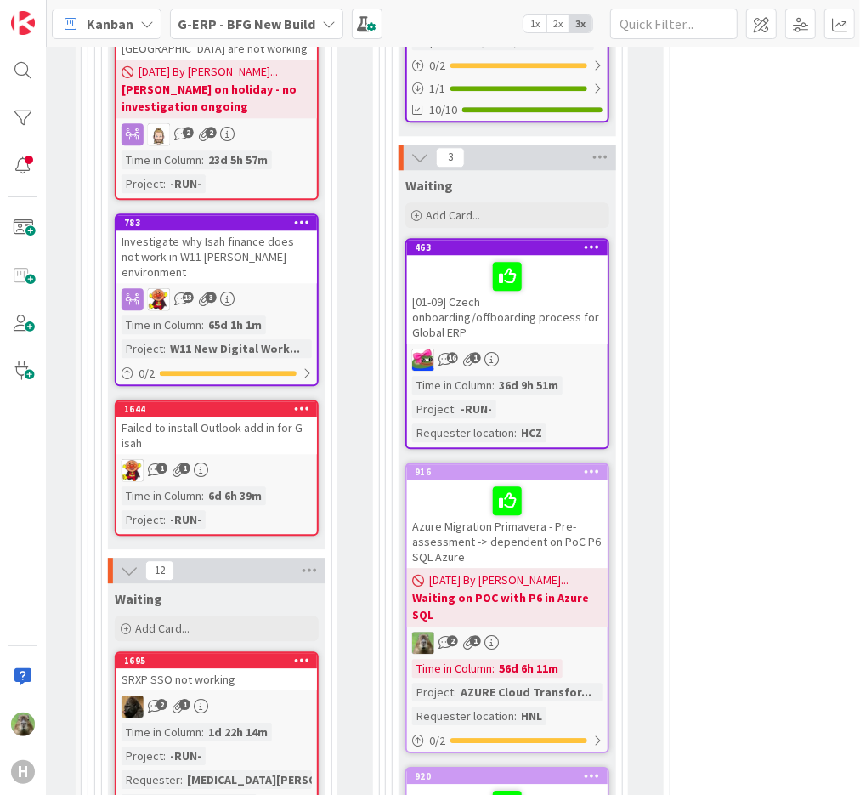
click at [245, 417] on div "Failed to install Outlook add in for G-isah" at bounding box center [216, 435] width 201 height 37
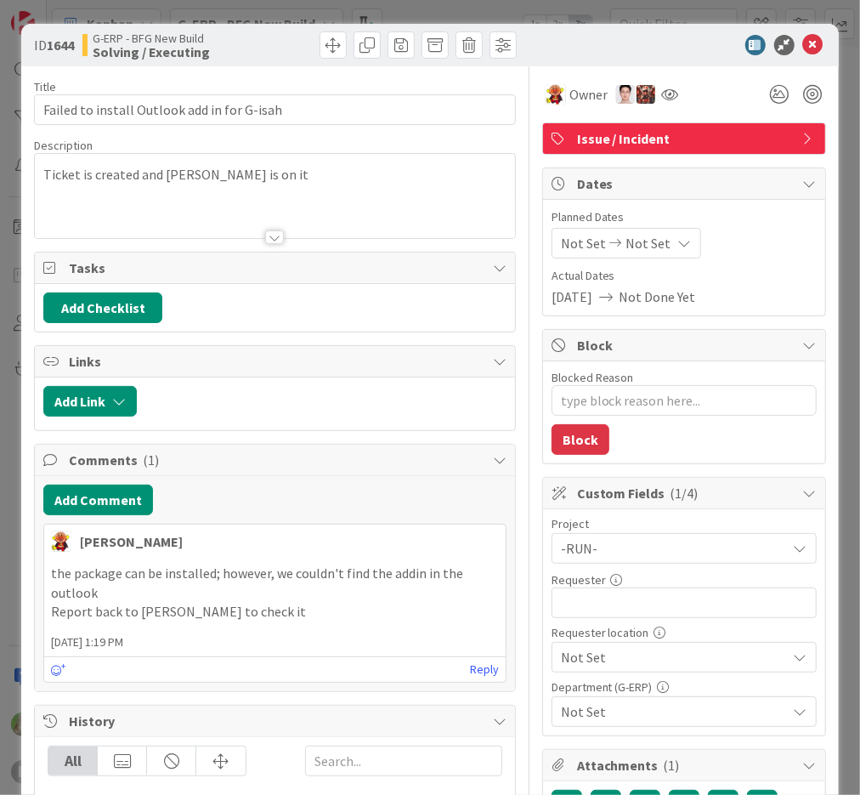
type textarea "x"
click at [3, 301] on div "ID 1644 G-ERP - BFG New Build Solving / Executing Title 43 / 128 Failed to inst…" at bounding box center [430, 397] width 860 height 795
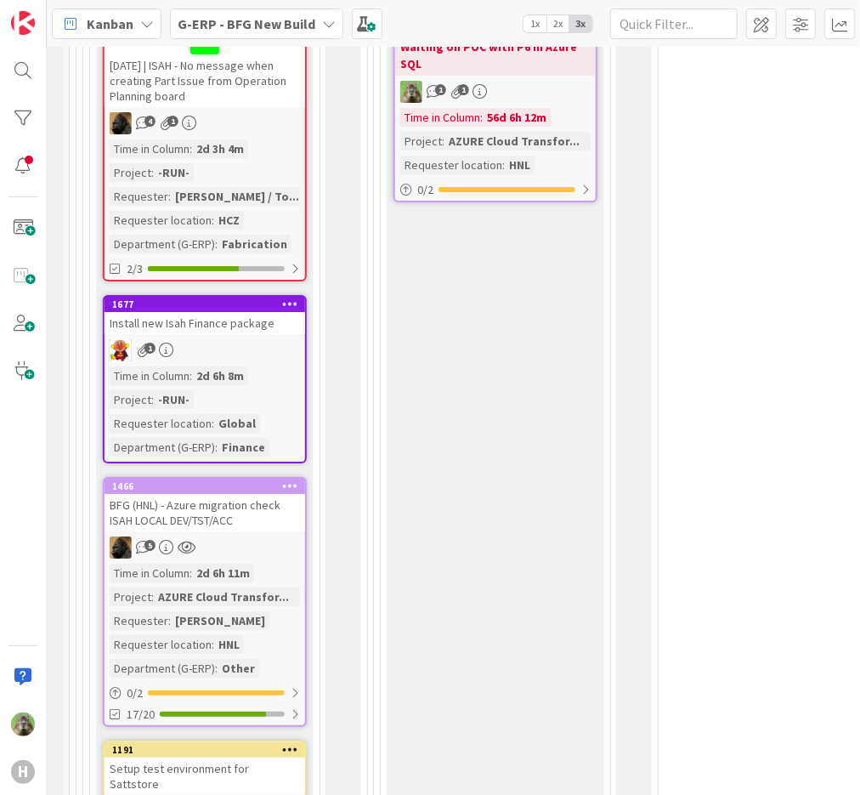
scroll to position [3025, 429]
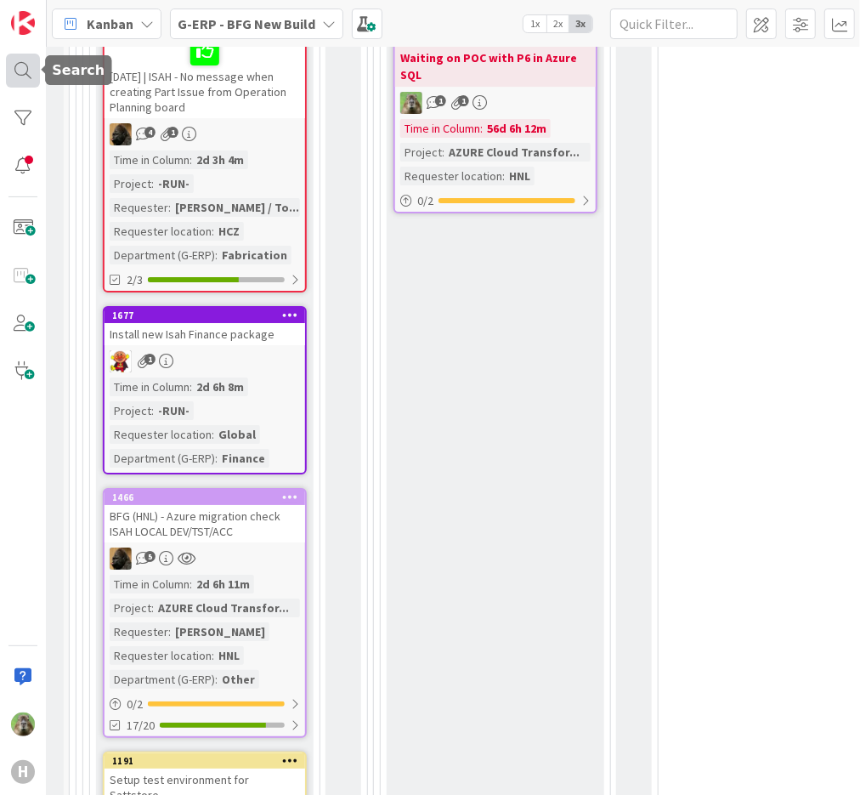
click at [30, 58] on div at bounding box center [23, 71] width 34 height 34
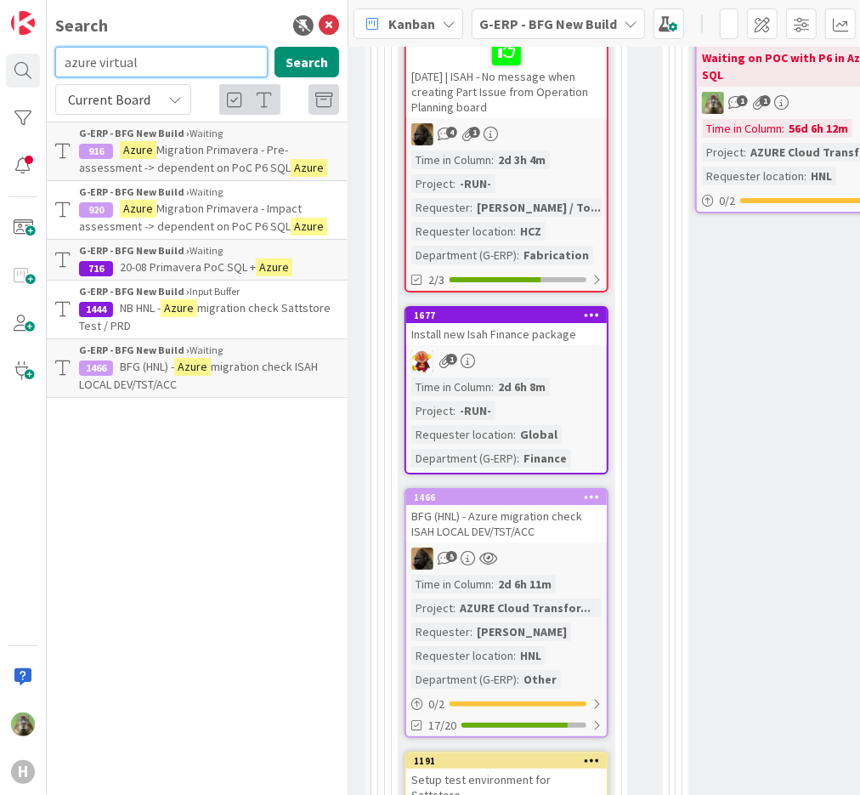
click at [205, 60] on input "azure virtual" at bounding box center [161, 62] width 213 height 31
type input "azure virtual desktop"
click at [170, 109] on div "Current Board" at bounding box center [123, 99] width 136 height 31
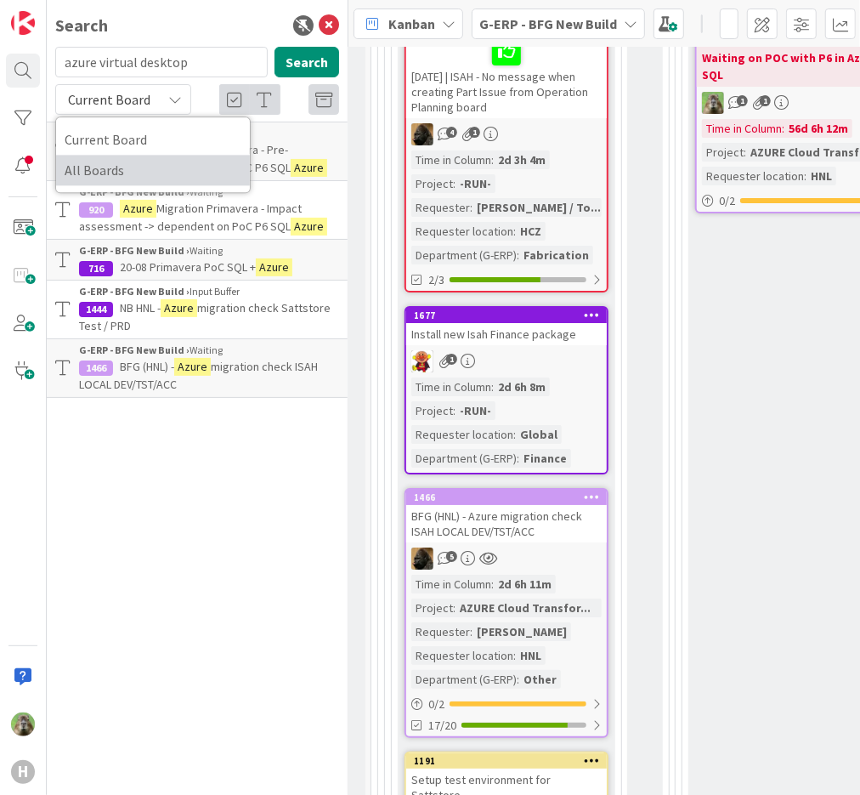
click at [146, 172] on span "All Boards" at bounding box center [153, 170] width 177 height 26
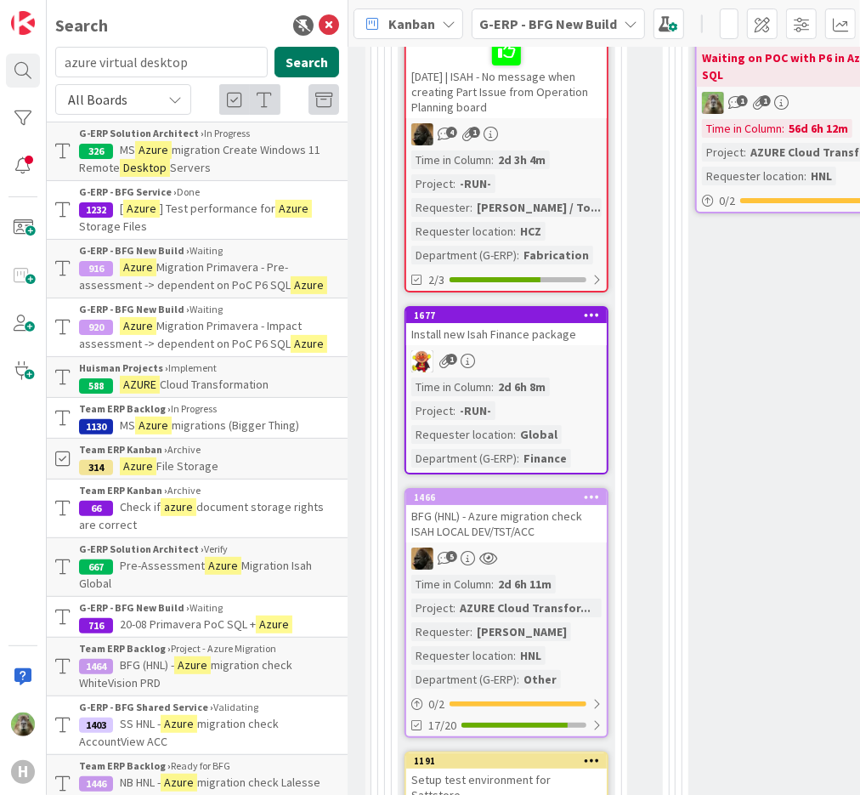
click at [299, 60] on button "Search" at bounding box center [307, 62] width 65 height 31
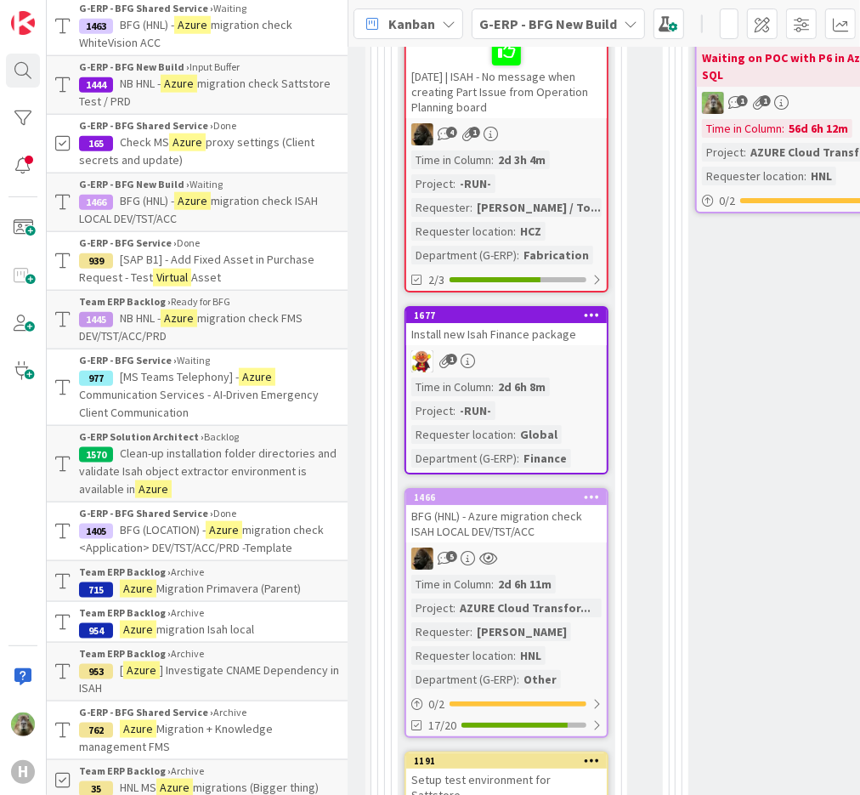
scroll to position [911, 0]
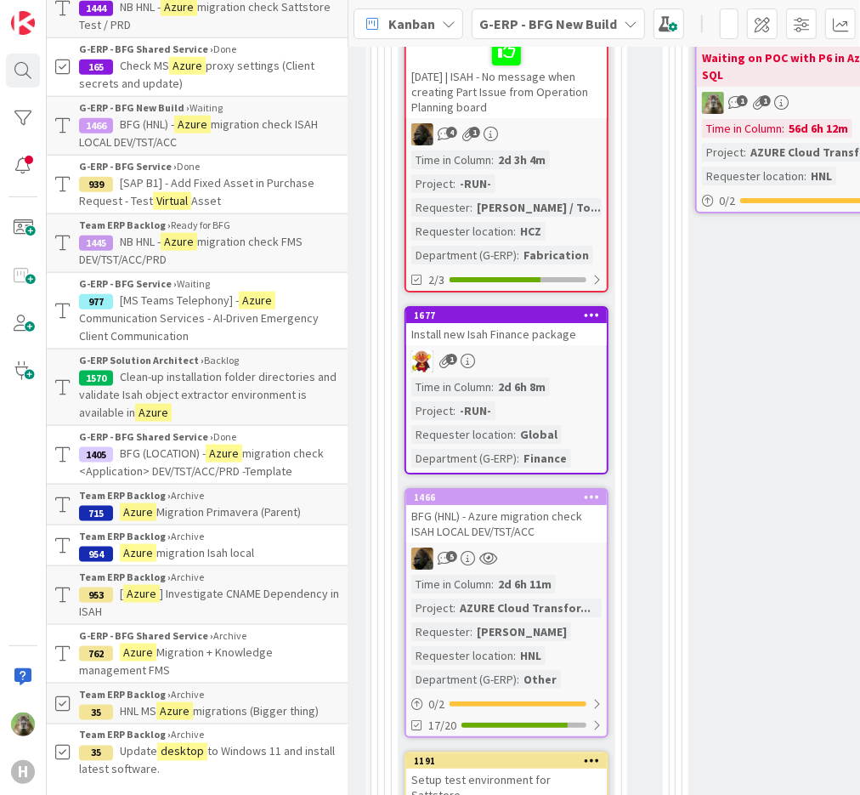
click at [576, 323] on div "Install new Isah Finance package" at bounding box center [506, 334] width 201 height 22
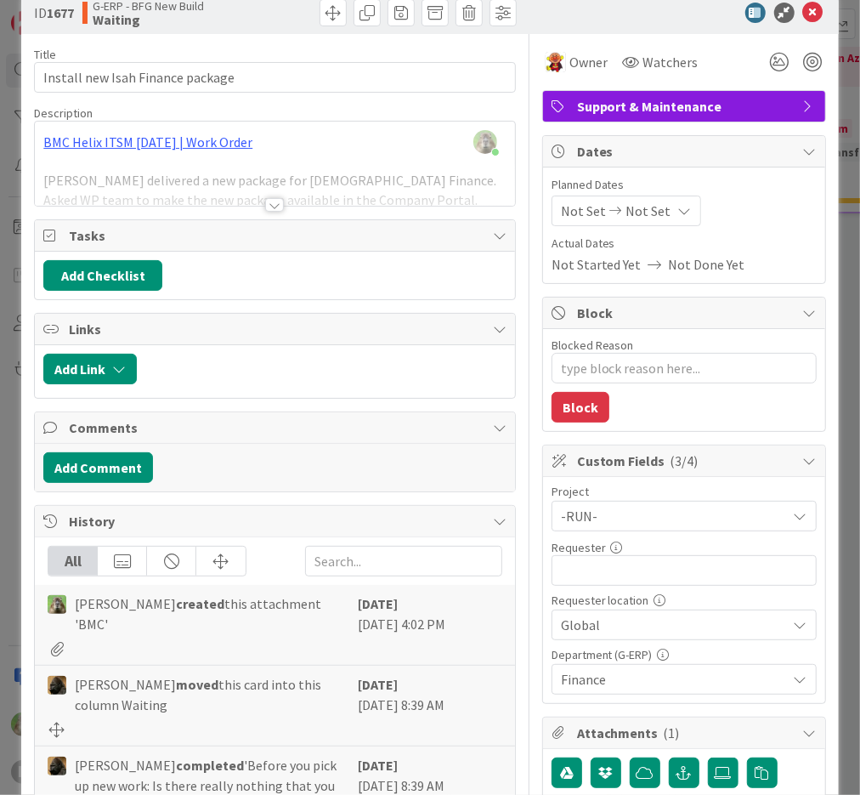
scroll to position [31, 0]
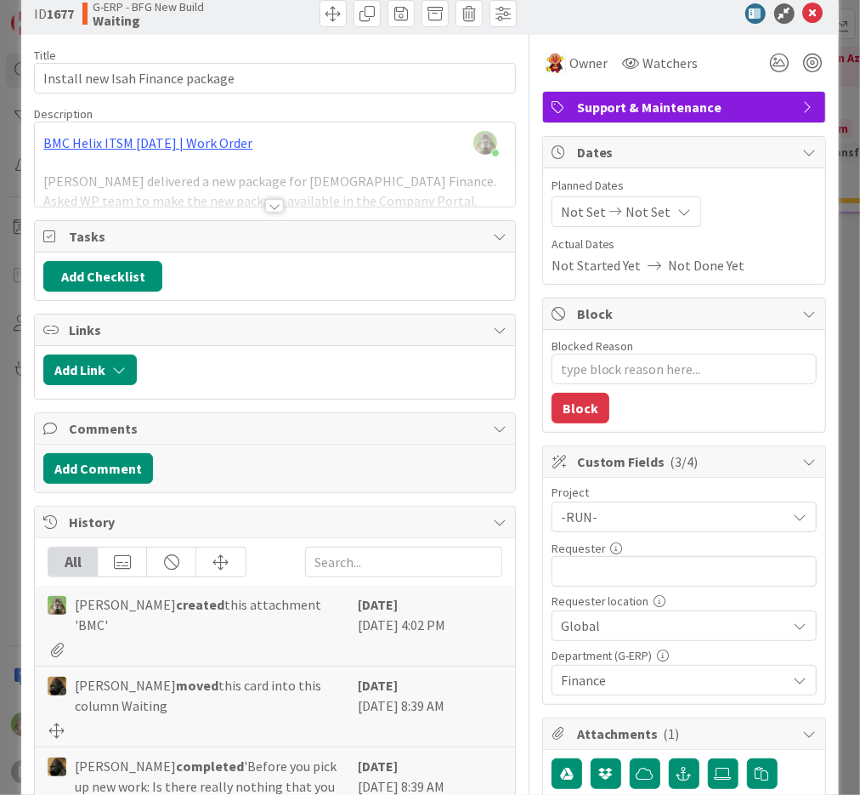
click at [273, 207] on div at bounding box center [274, 206] width 19 height 14
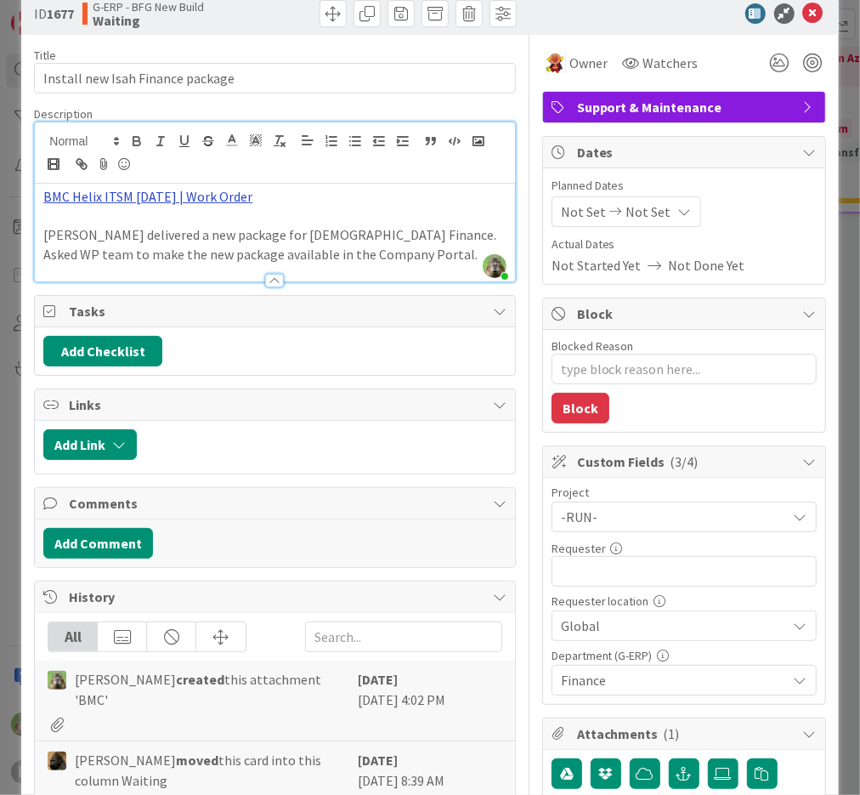
click at [224, 201] on link "BMC Helix ITSM [DATE] | Work Order" at bounding box center [147, 196] width 209 height 17
click at [146, 221] on link "[URL][PERSON_NAME][DOMAIN_NAME]" at bounding box center [152, 229] width 170 height 22
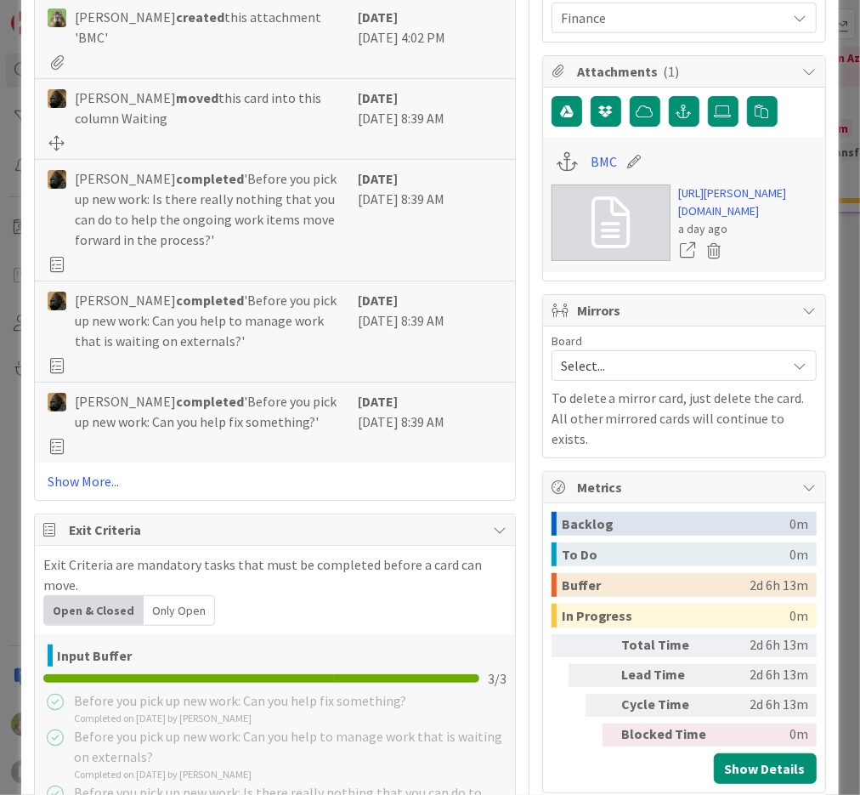
scroll to position [695, 0]
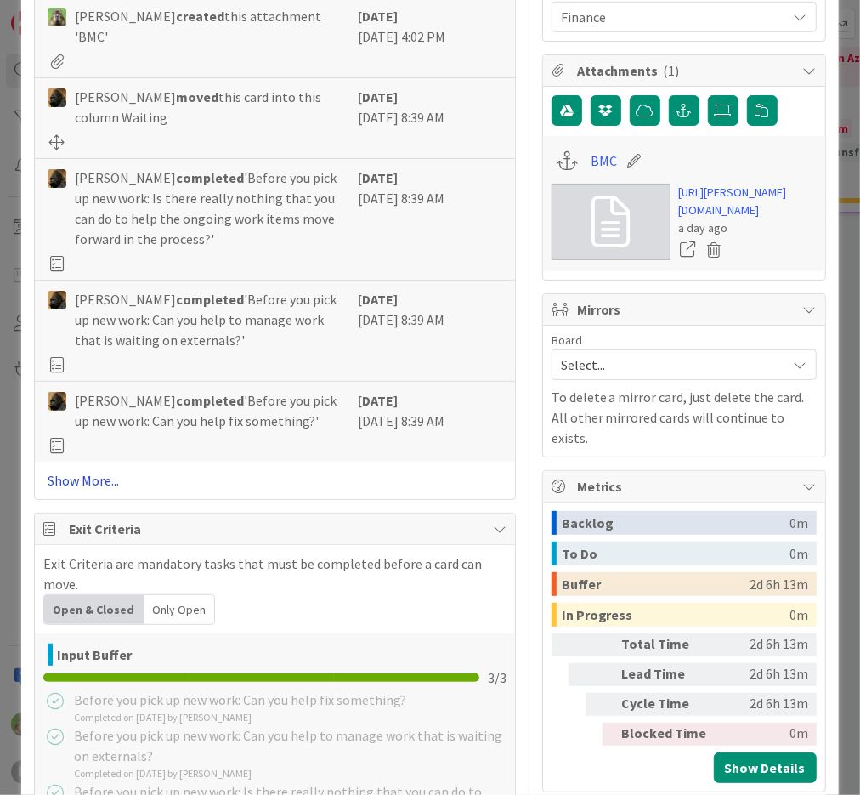
click at [109, 470] on link "Show More..." at bounding box center [275, 480] width 454 height 20
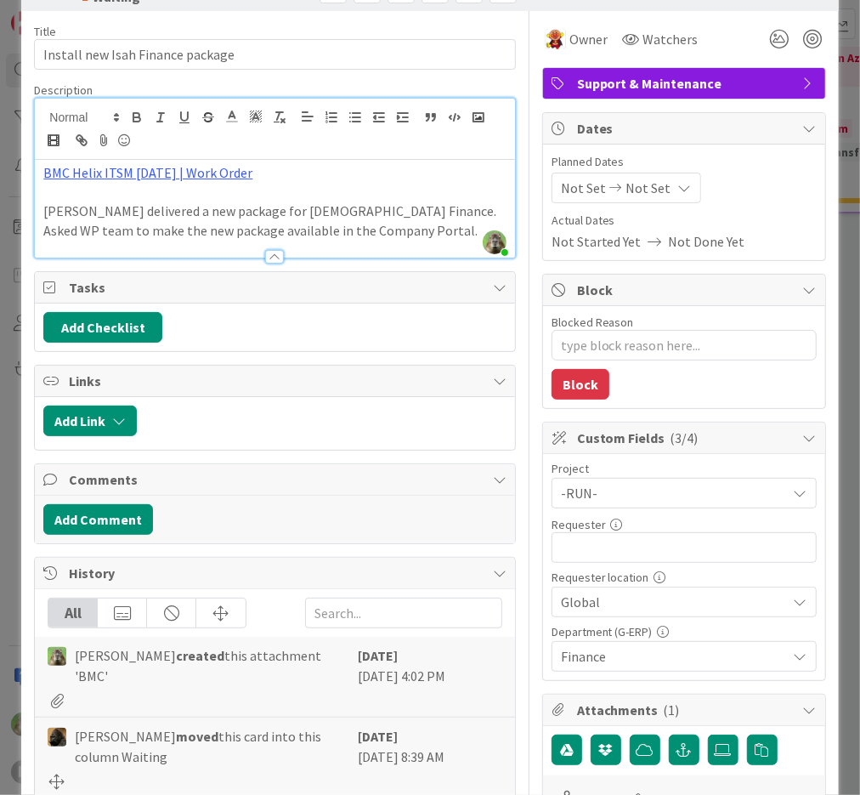
scroll to position [0, 0]
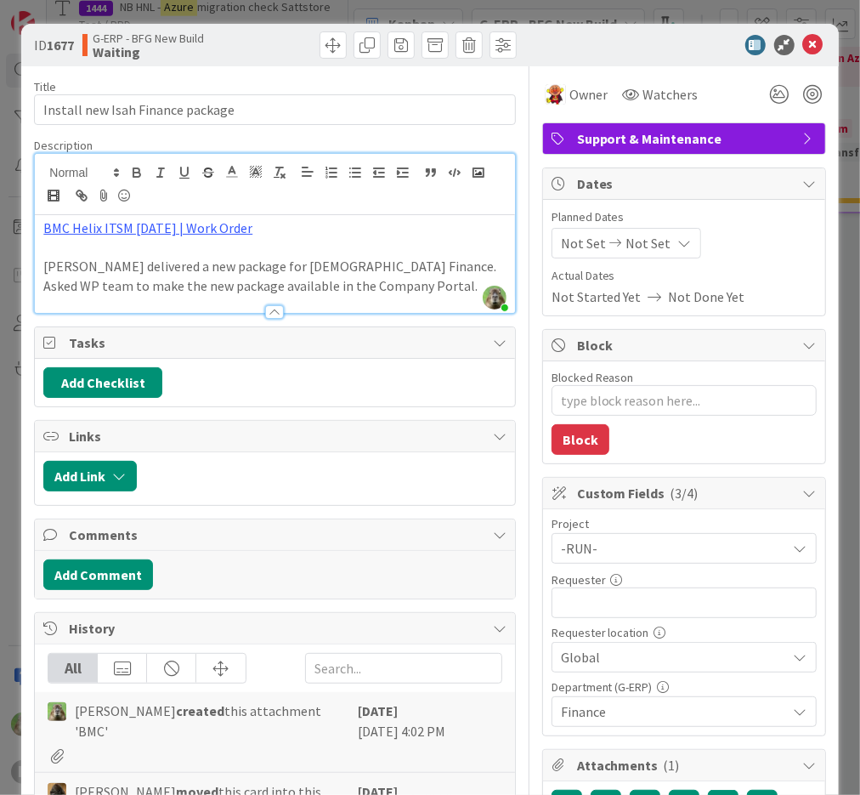
click at [419, 255] on p at bounding box center [274, 248] width 462 height 20
click at [15, 408] on div "ID 1677 G-ERP - BFG New Build Waiting Title 32 / 128 Install new Isah Finance p…" at bounding box center [430, 397] width 860 height 795
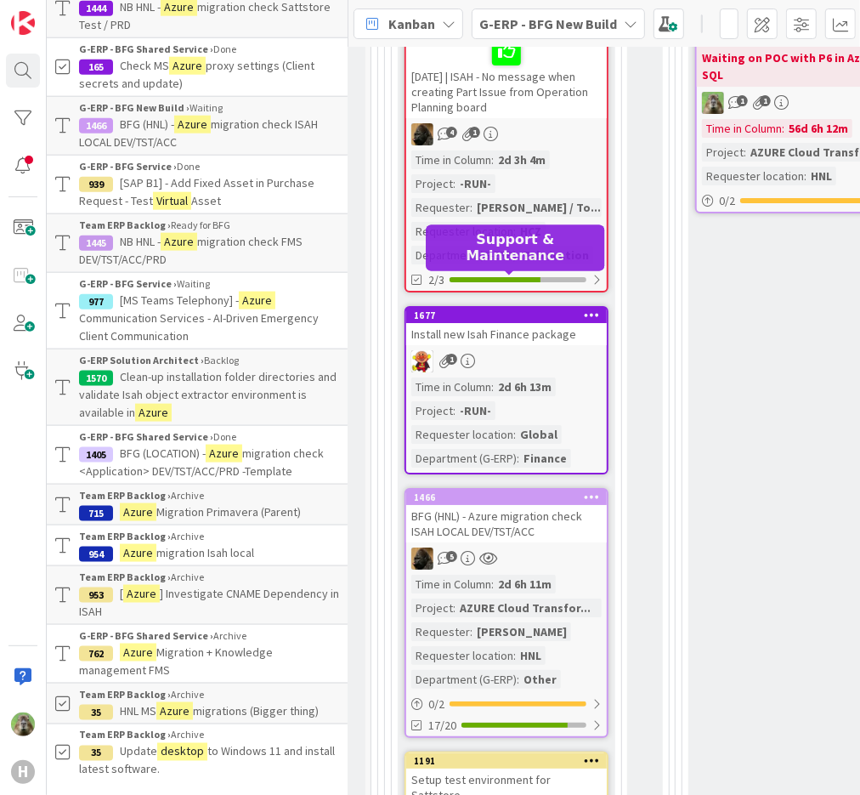
click at [518, 309] on div "1677" at bounding box center [510, 315] width 193 height 12
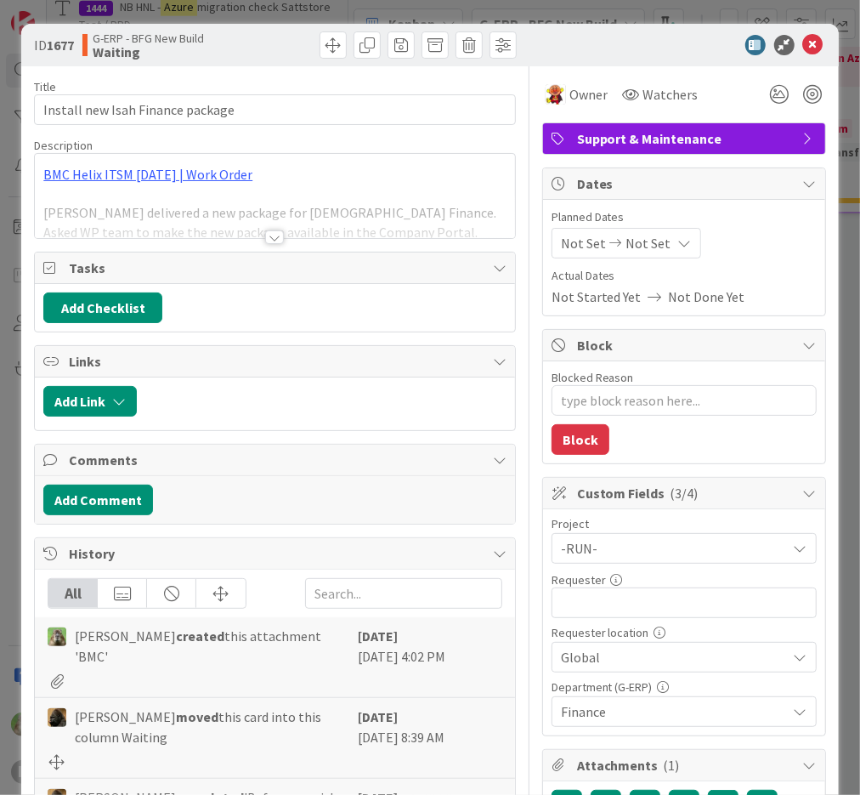
click at [9, 457] on div "ID 1677 G-ERP - BFG New Build Waiting Title 32 / 128 Install new Isah Finance p…" at bounding box center [430, 397] width 860 height 795
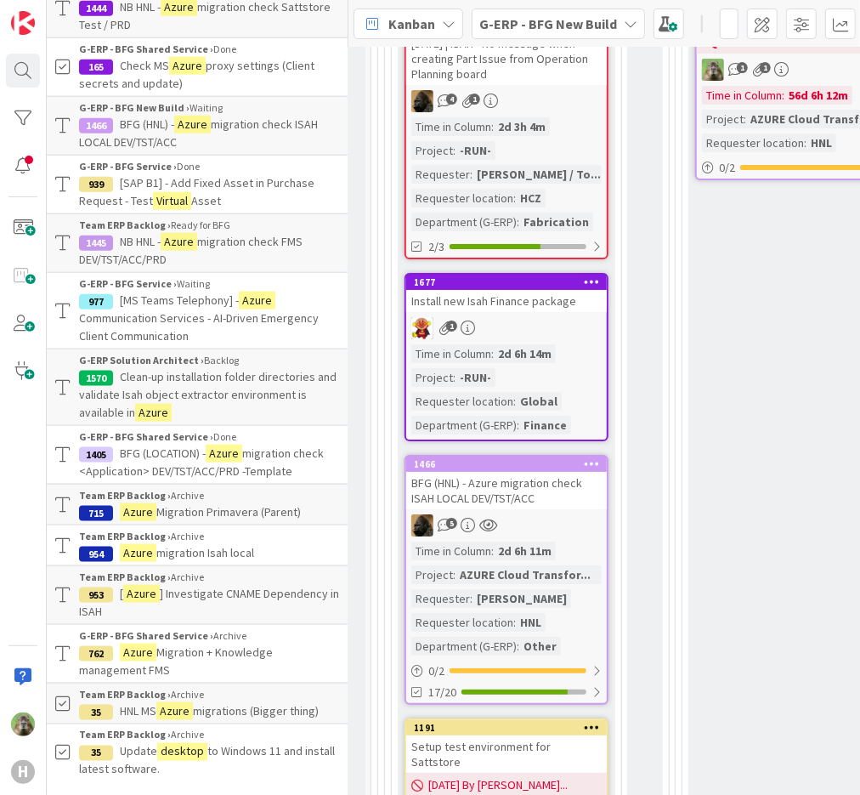
scroll to position [3079, 429]
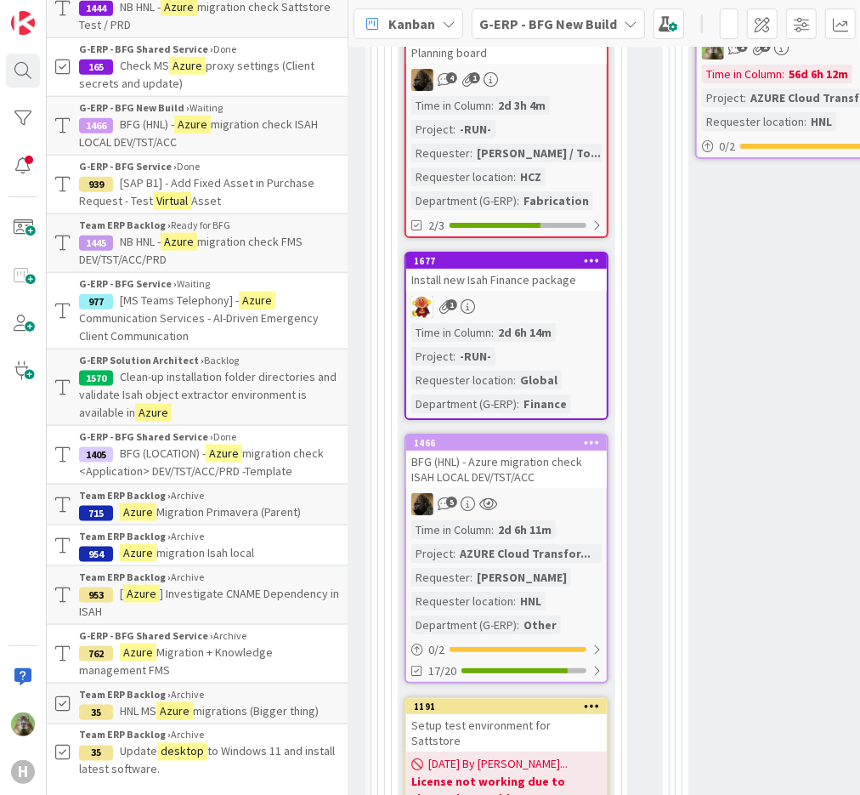
click at [576, 269] on div "Install new Isah Finance package" at bounding box center [506, 280] width 201 height 22
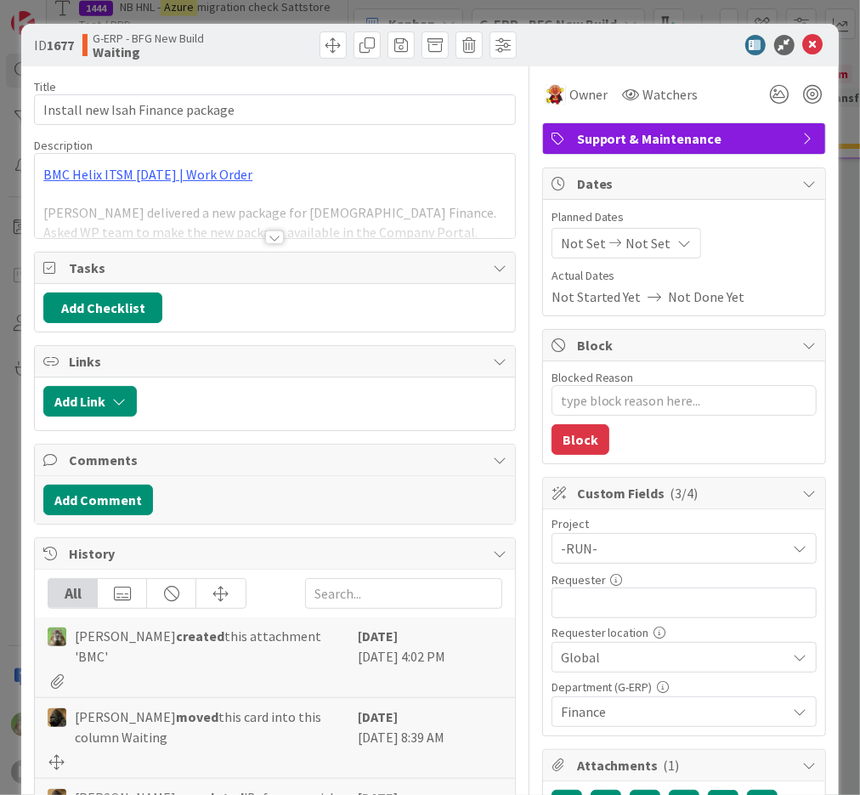
type textarea "x"
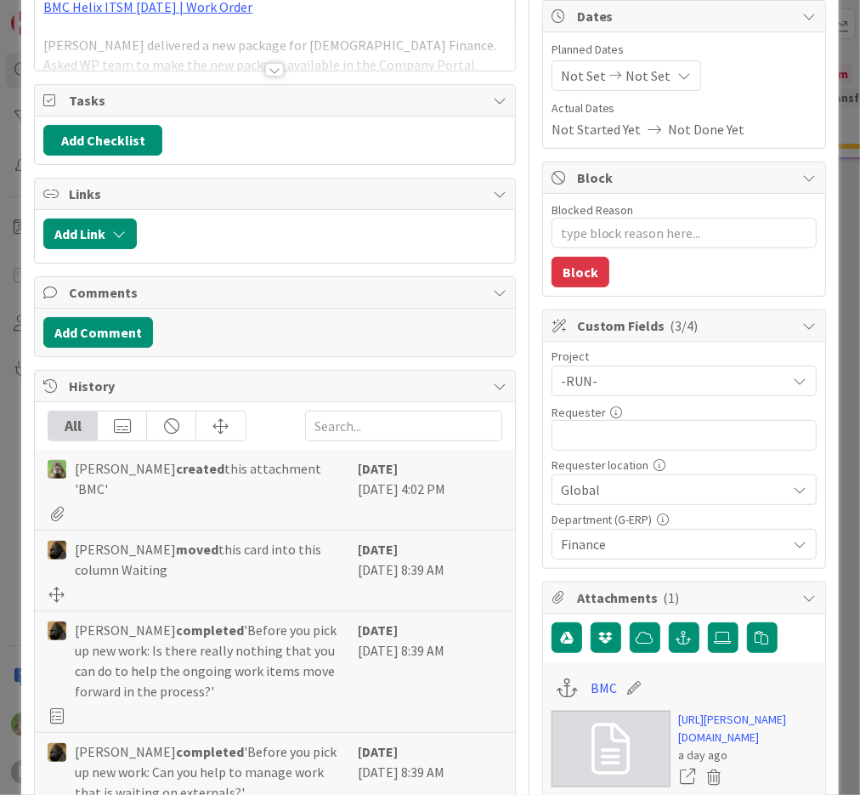
scroll to position [167, 0]
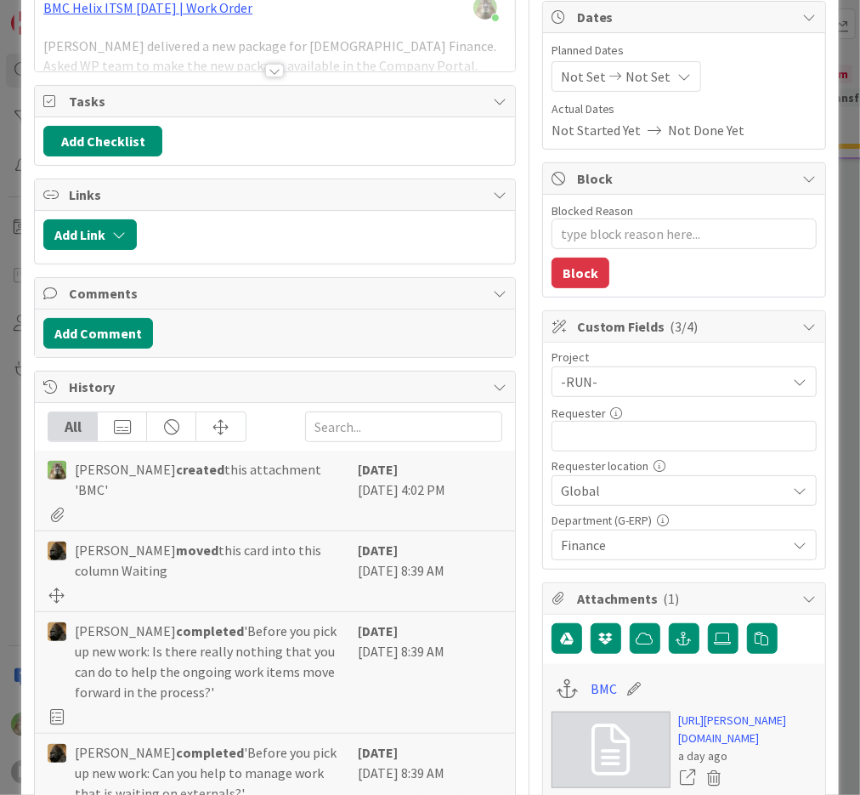
click at [6, 468] on div "ID 1677 G-ERP - BFG New Build Waiting Title 32 / 128 Install new Isah Finance p…" at bounding box center [430, 397] width 860 height 795
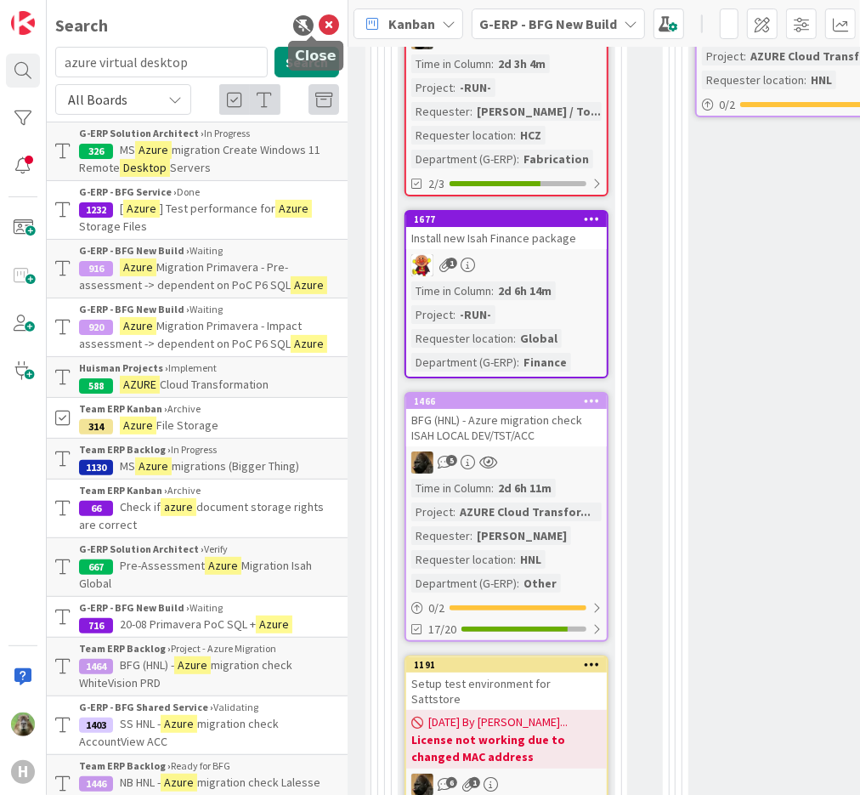
click at [319, 25] on icon at bounding box center [329, 25] width 20 height 20
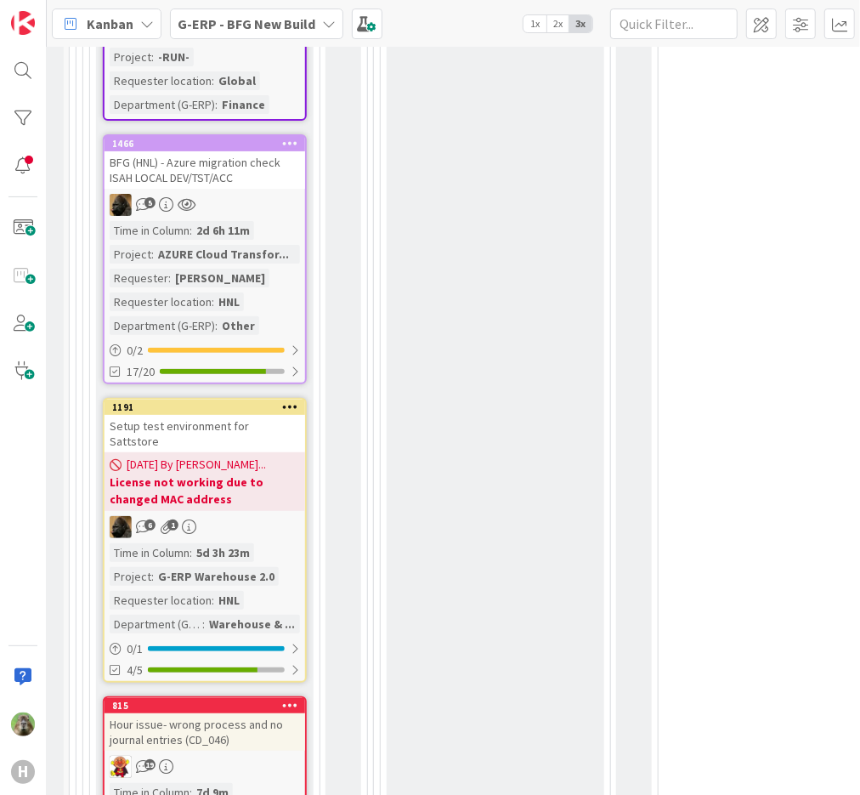
scroll to position [3224, 429]
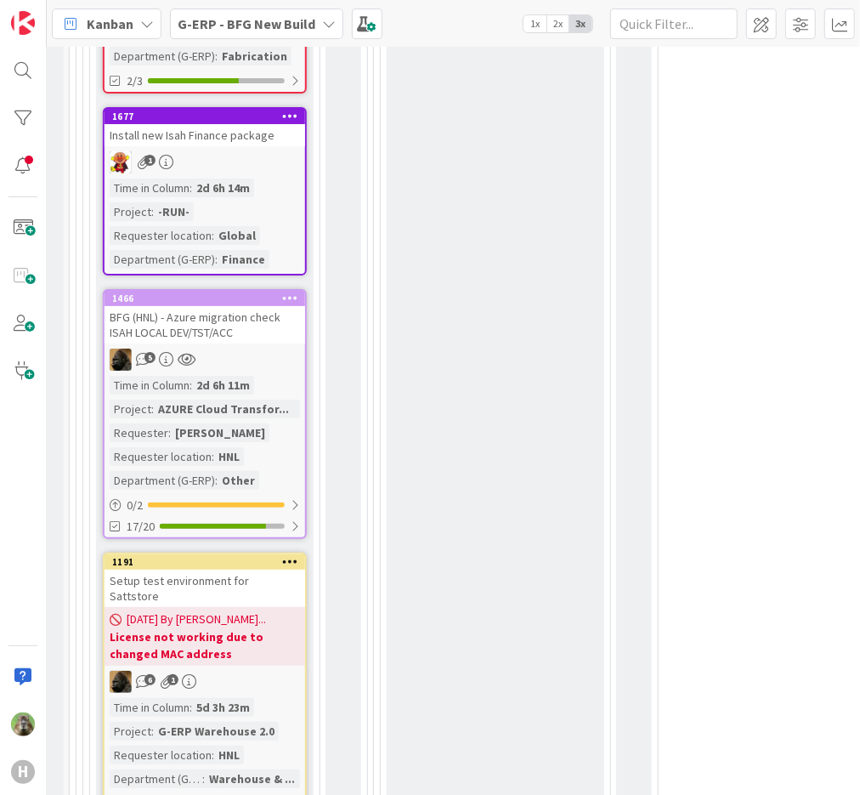
click at [518, 307] on div "Waiting Add Card... 463 [01-09] Czech onboarding/offboarding process for Global…" at bounding box center [496, 565] width 218 height 2877
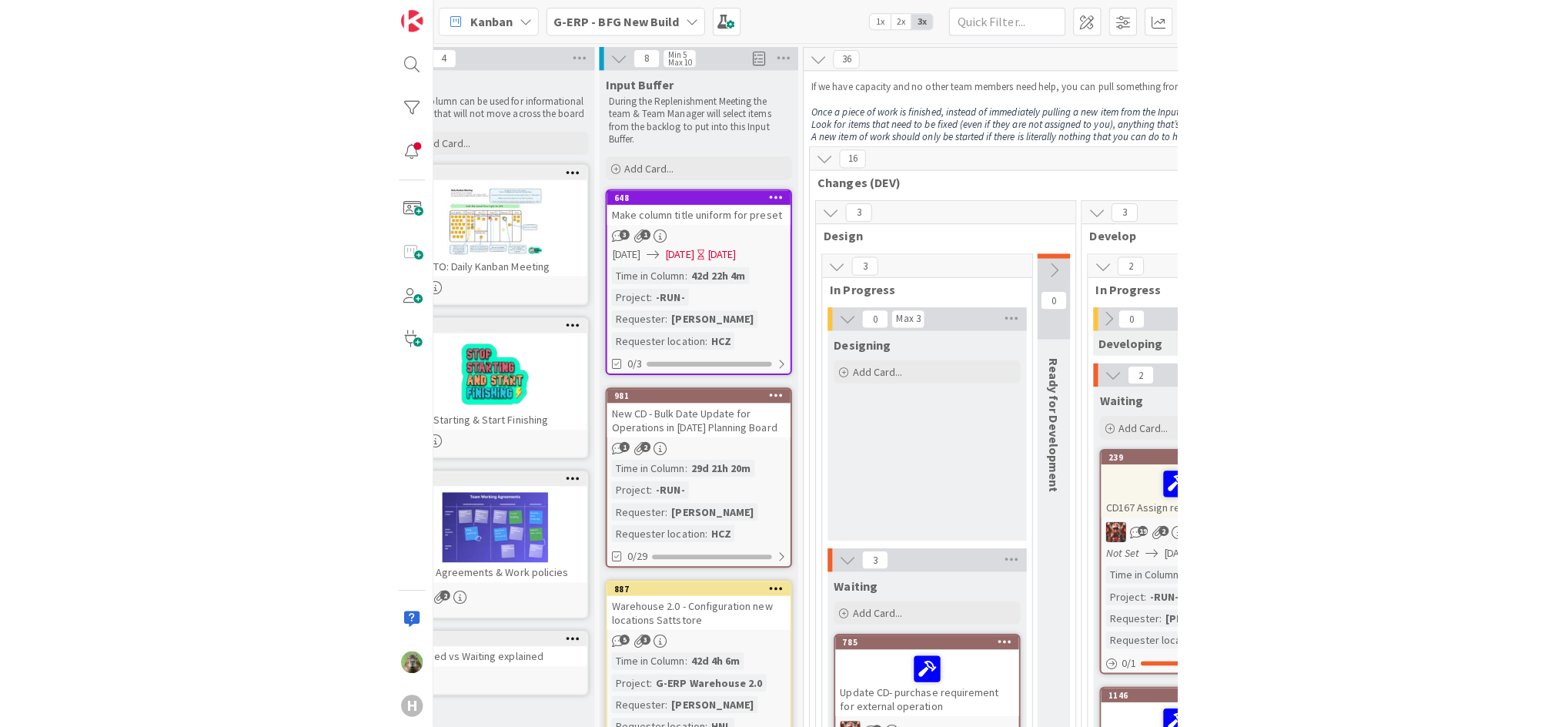
scroll to position [0, 0]
